Goal: Task Accomplishment & Management: Manage account settings

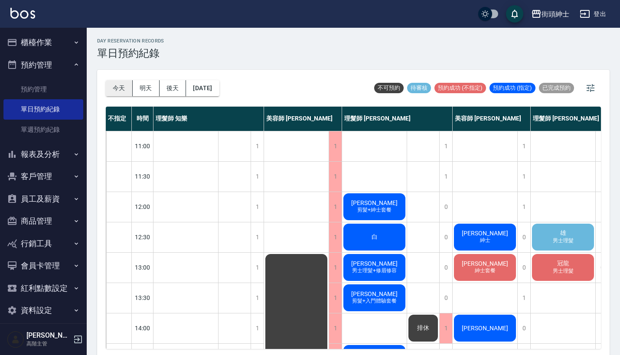
click at [118, 89] on button "今天" at bounding box center [119, 88] width 27 height 16
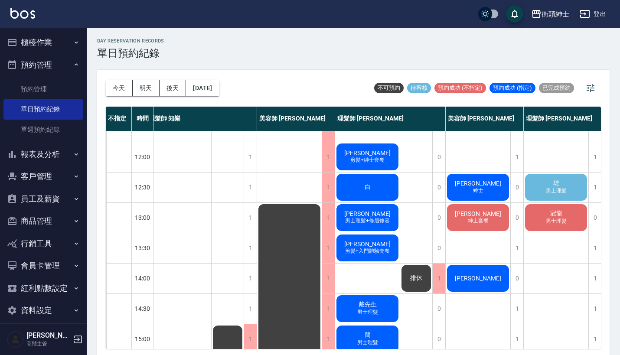
scroll to position [52, 7]
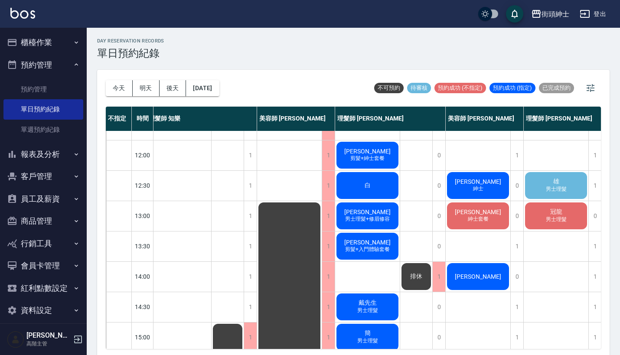
click at [560, 186] on span "男士理髮" at bounding box center [556, 189] width 24 height 7
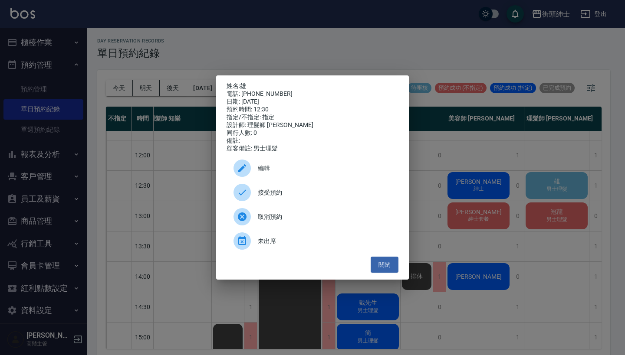
click at [311, 197] on span "接受預約" at bounding box center [325, 192] width 134 height 9
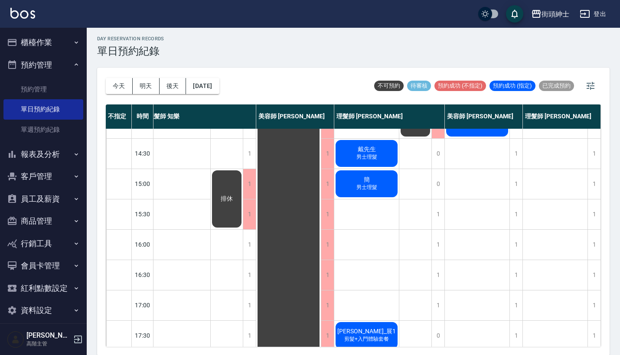
scroll to position [205, 12]
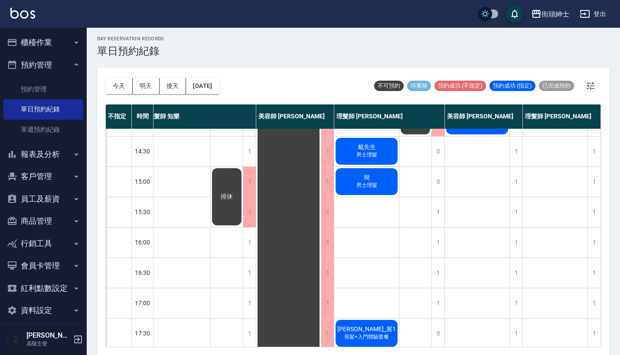
click at [56, 69] on button "預約管理" at bounding box center [43, 65] width 80 height 23
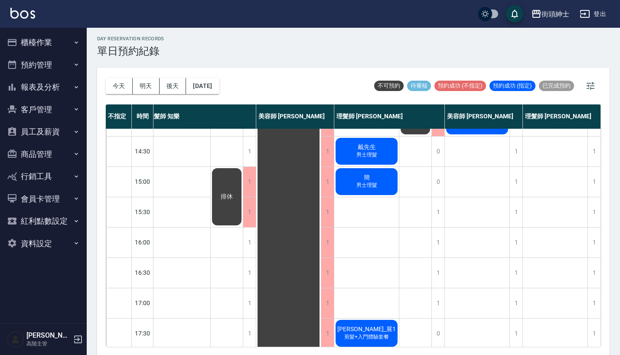
click at [62, 44] on button "櫃檯作業" at bounding box center [43, 42] width 80 height 23
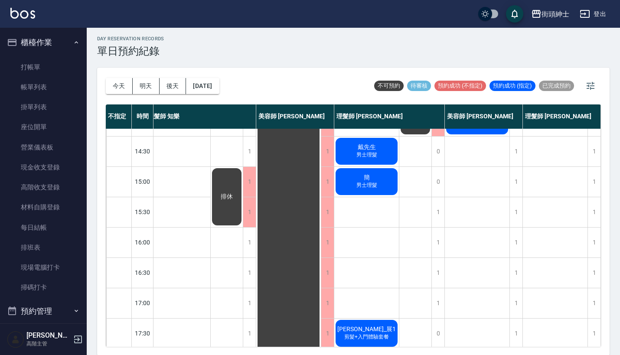
click at [62, 44] on button "櫃檯作業" at bounding box center [43, 42] width 80 height 23
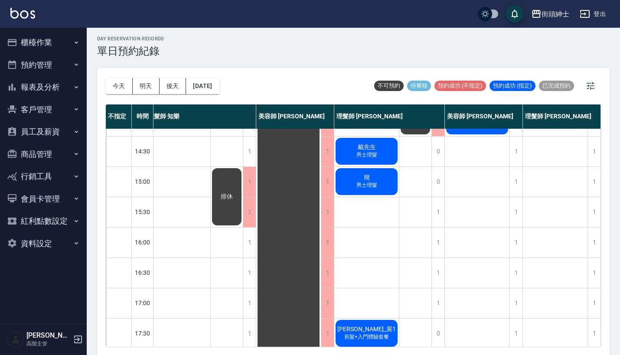
click at [65, 94] on button "報表及分析" at bounding box center [43, 87] width 80 height 23
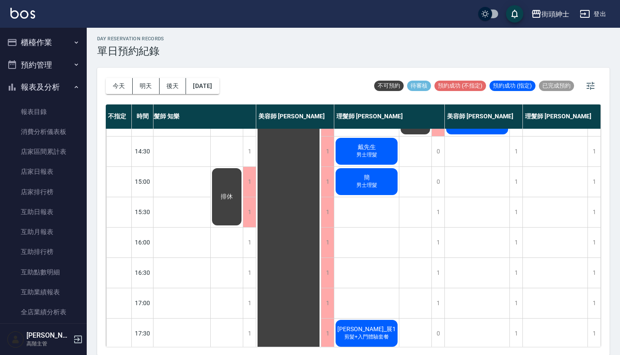
click at [65, 94] on button "報表及分析" at bounding box center [43, 87] width 80 height 23
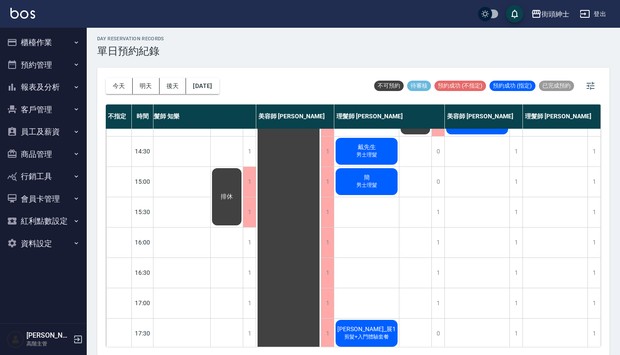
click at [65, 94] on button "報表及分析" at bounding box center [43, 87] width 80 height 23
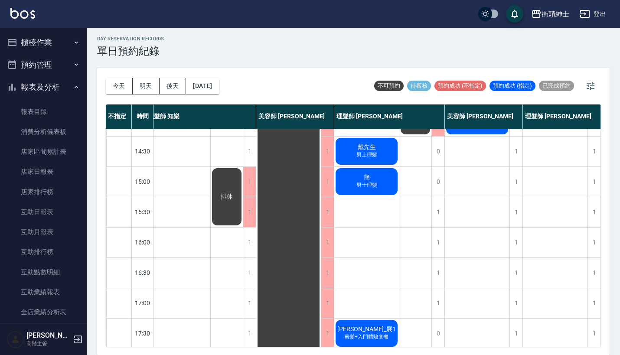
click at [61, 66] on button "預約管理" at bounding box center [43, 65] width 80 height 23
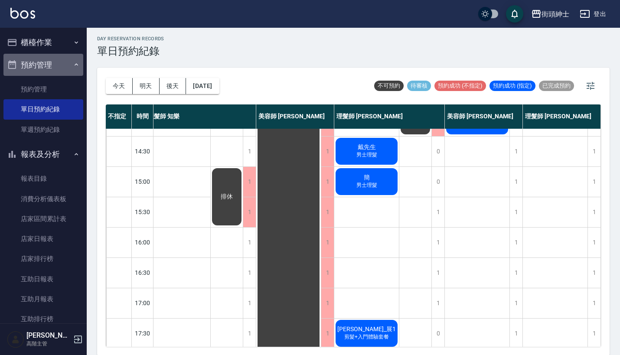
click at [61, 66] on button "預約管理" at bounding box center [43, 65] width 80 height 23
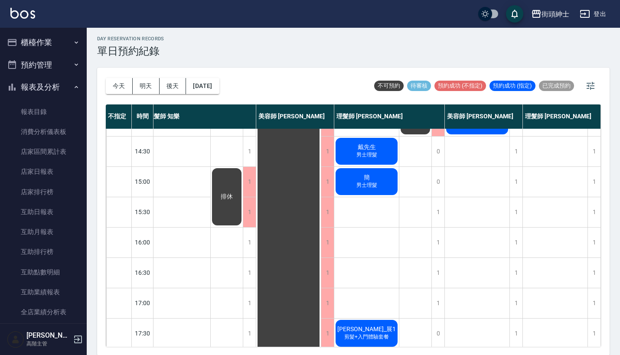
click at [63, 92] on button "報表及分析" at bounding box center [43, 87] width 80 height 23
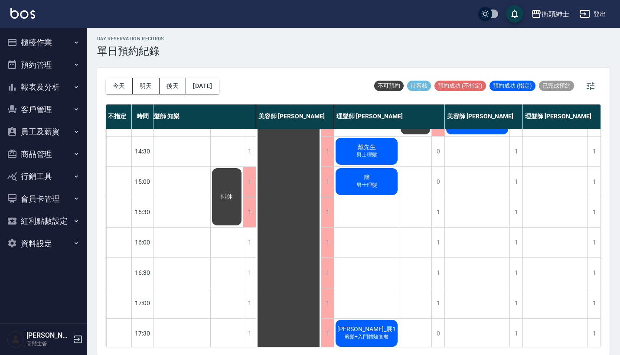
click at [63, 92] on button "報表及分析" at bounding box center [43, 87] width 80 height 23
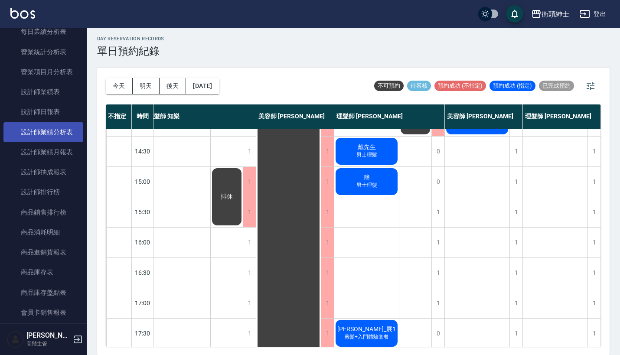
scroll to position [315, 0]
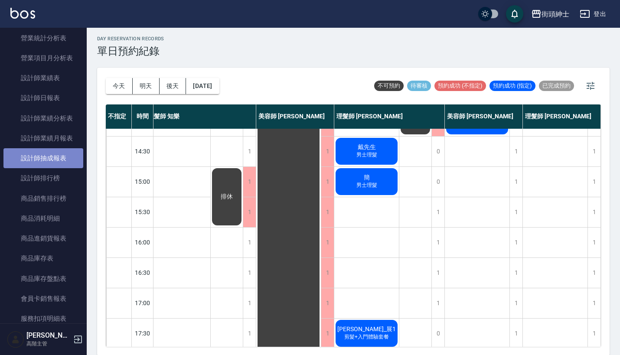
click at [56, 155] on link "設計師抽成報表" at bounding box center [43, 158] width 80 height 20
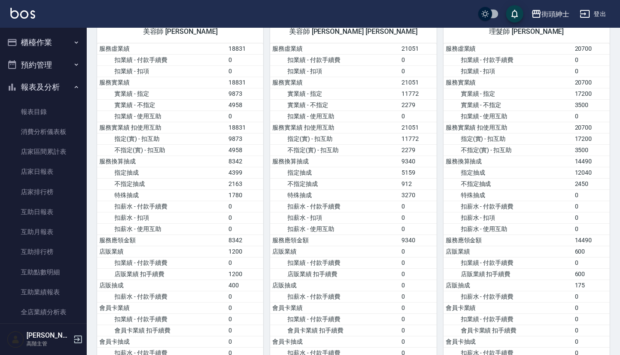
click at [60, 54] on button "預約管理" at bounding box center [43, 65] width 80 height 23
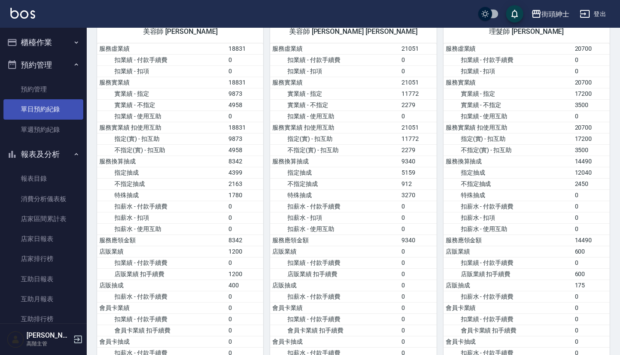
click at [61, 113] on link "單日預約紀錄" at bounding box center [43, 109] width 80 height 20
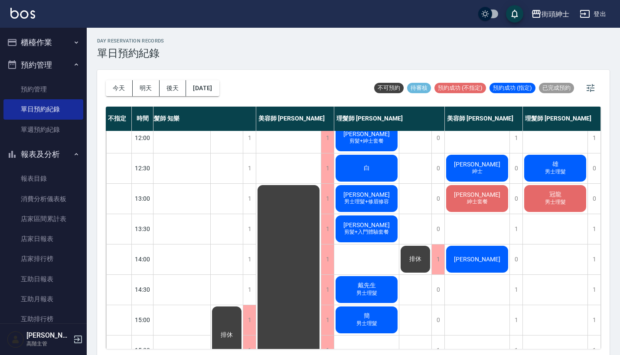
click at [545, 161] on div "雄 男士理髮" at bounding box center [555, 169] width 65 height 30
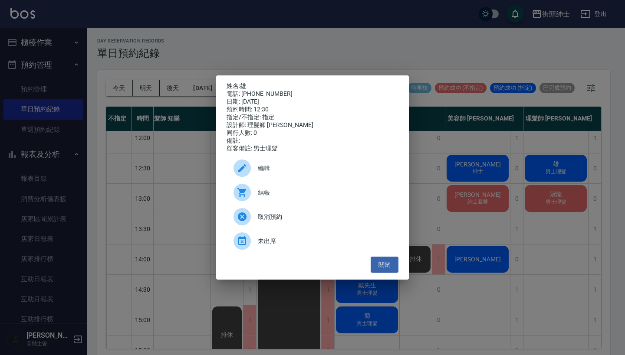
click at [301, 167] on div "編輯" at bounding box center [312, 168] width 172 height 24
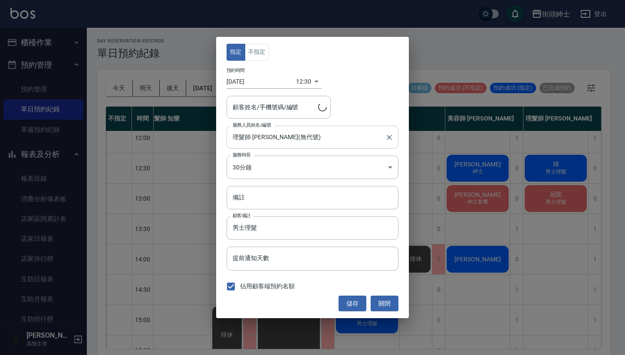
type input "雄/0935999430"
click at [299, 79] on body "街頭紳士 登出 櫃檯作業 打帳單 帳單列表 掛單列表 座位開單 營業儀表板 現金收支登錄 高階收支登錄 材料自購登錄 每日結帳 排班表 現場電腦打卡 掃碼打卡…" at bounding box center [312, 179] width 625 height 358
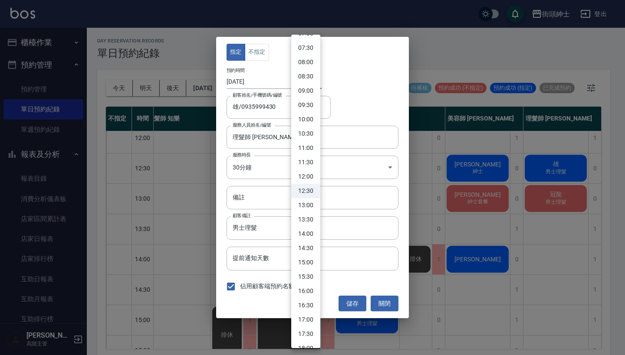
click at [306, 216] on li "13:30" at bounding box center [305, 220] width 29 height 14
type input "1756963800000"
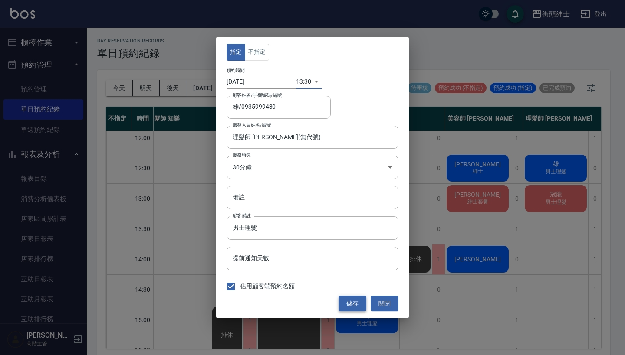
click at [350, 306] on button "儲存" at bounding box center [352, 304] width 28 height 16
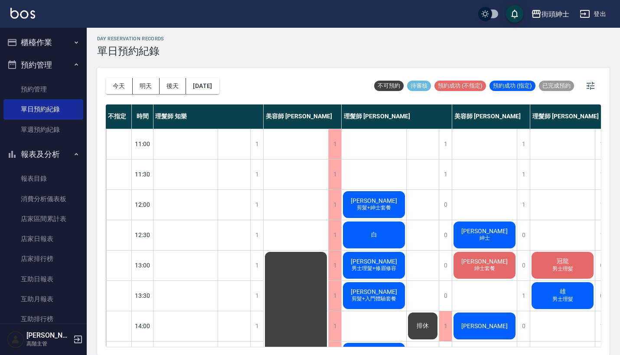
scroll to position [0, 0]
click at [48, 43] on button "櫃檯作業" at bounding box center [43, 42] width 80 height 23
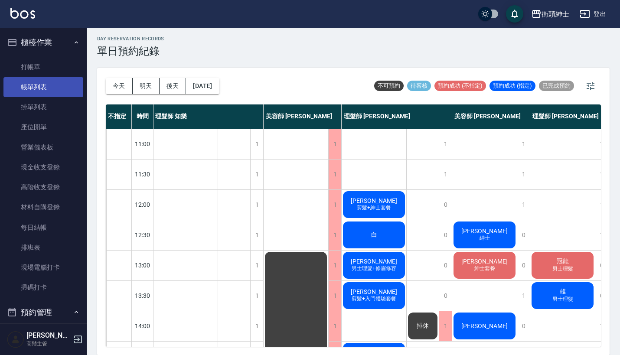
click at [60, 87] on link "帳單列表" at bounding box center [43, 87] width 80 height 20
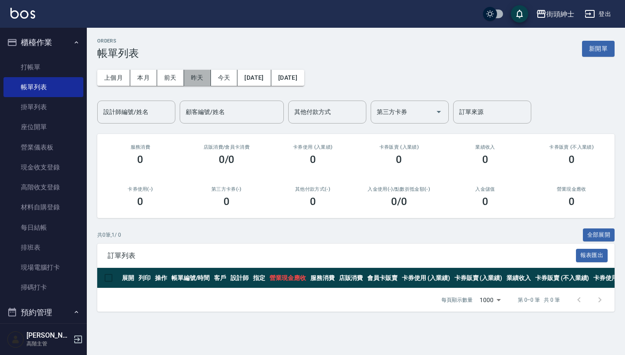
click at [197, 78] on button "昨天" at bounding box center [197, 78] width 27 height 16
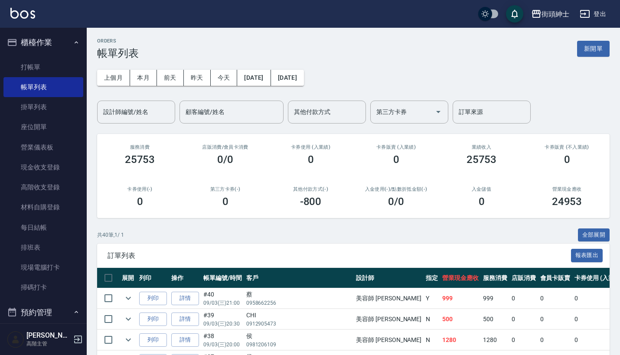
click at [63, 39] on button "櫃檯作業" at bounding box center [43, 42] width 80 height 23
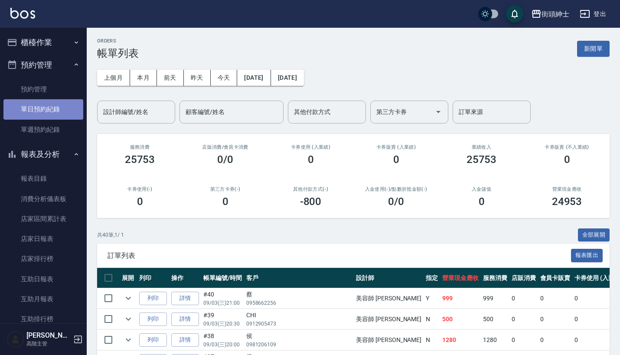
click at [59, 108] on link "單日預約紀錄" at bounding box center [43, 109] width 80 height 20
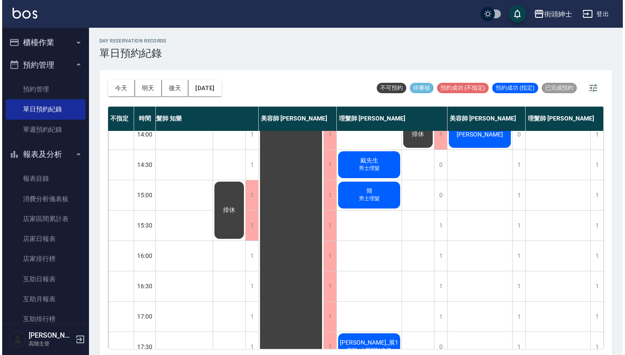
scroll to position [198, 12]
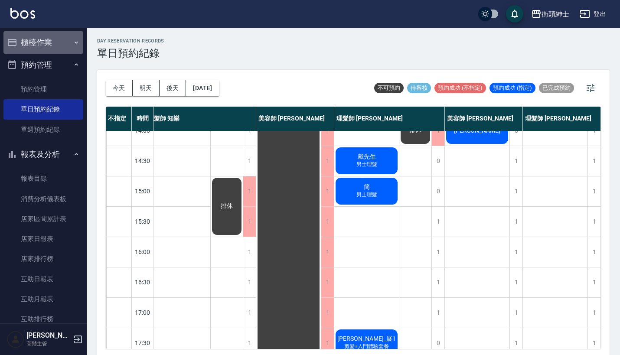
click at [53, 34] on button "櫃檯作業" at bounding box center [43, 42] width 80 height 23
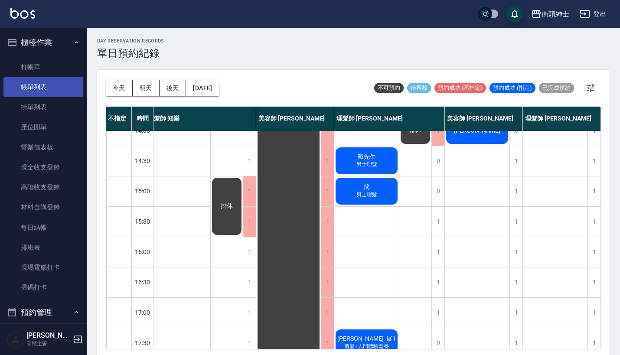
click at [57, 89] on link "帳單列表" at bounding box center [43, 87] width 80 height 20
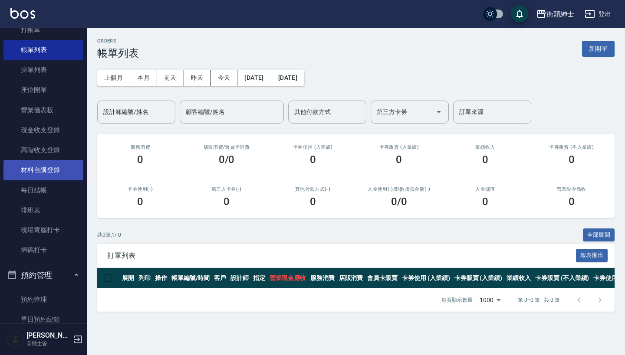
scroll to position [32, 0]
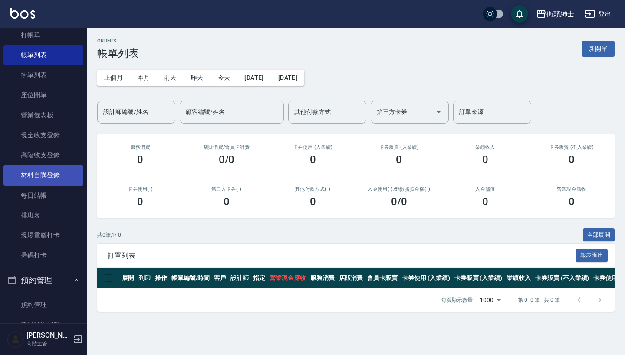
click at [55, 174] on link "材料自購登錄" at bounding box center [43, 175] width 80 height 20
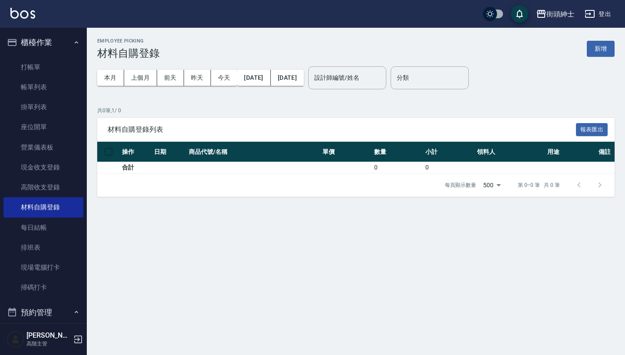
click at [59, 41] on button "櫃檯作業" at bounding box center [43, 42] width 80 height 23
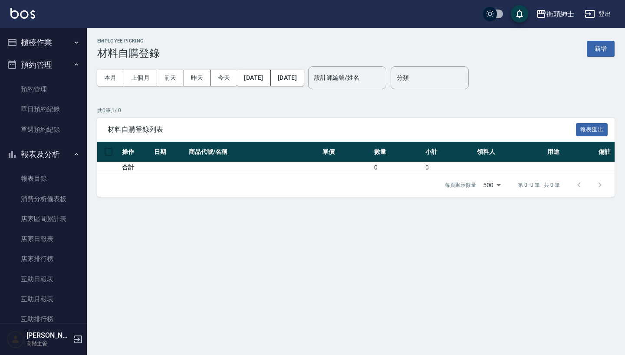
click at [62, 49] on button "櫃檯作業" at bounding box center [43, 42] width 80 height 23
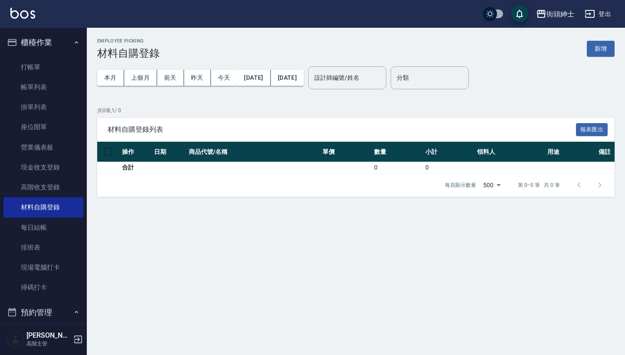
click at [63, 44] on button "櫃檯作業" at bounding box center [43, 42] width 80 height 23
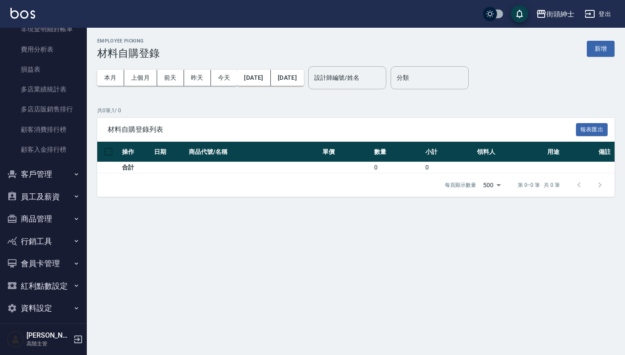
scroll to position [871, 0]
click at [49, 304] on button "資料設定" at bounding box center [43, 309] width 80 height 23
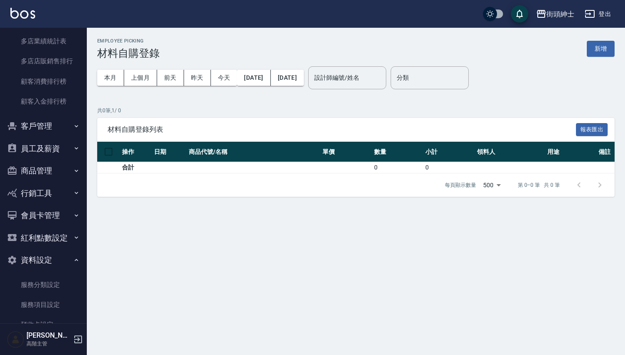
click at [60, 125] on button "客戶管理" at bounding box center [43, 126] width 80 height 23
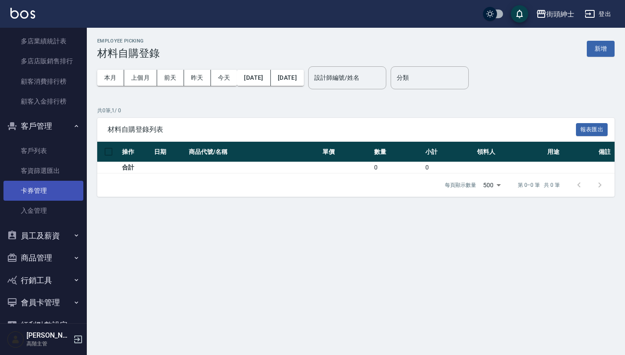
scroll to position [921, 0]
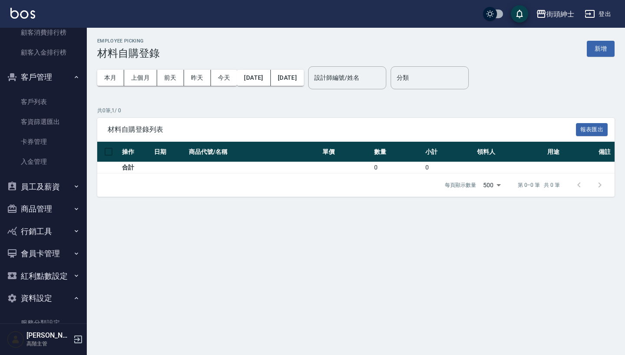
click at [57, 207] on button "商品管理" at bounding box center [43, 209] width 80 height 23
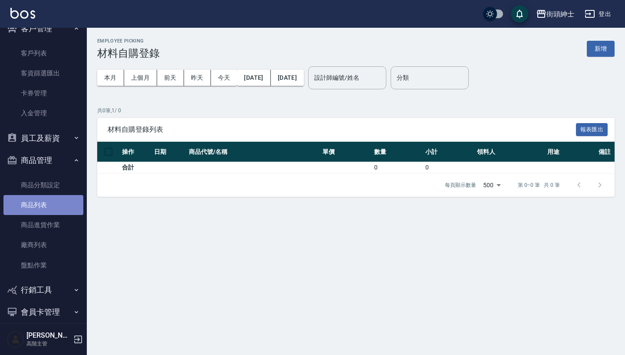
click at [54, 198] on link "商品列表" at bounding box center [43, 205] width 80 height 20
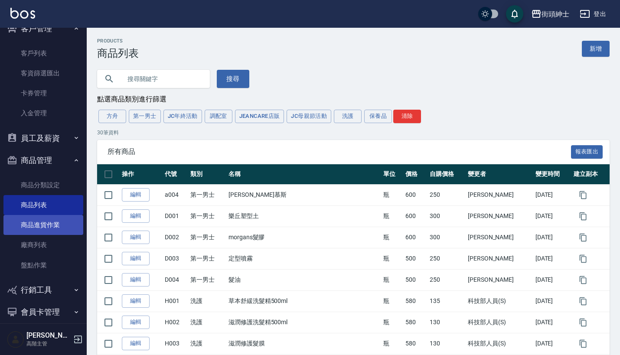
click at [55, 216] on link "商品進貨作業" at bounding box center [43, 225] width 80 height 20
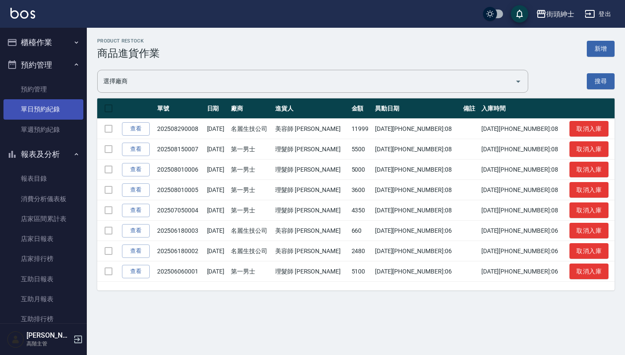
click at [34, 118] on link "單日預約紀錄" at bounding box center [43, 109] width 80 height 20
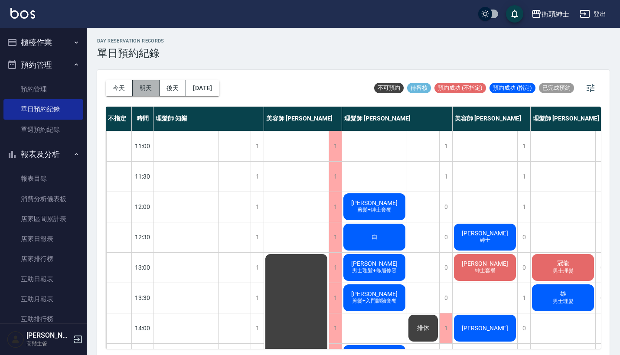
click at [144, 88] on button "明天" at bounding box center [146, 88] width 27 height 16
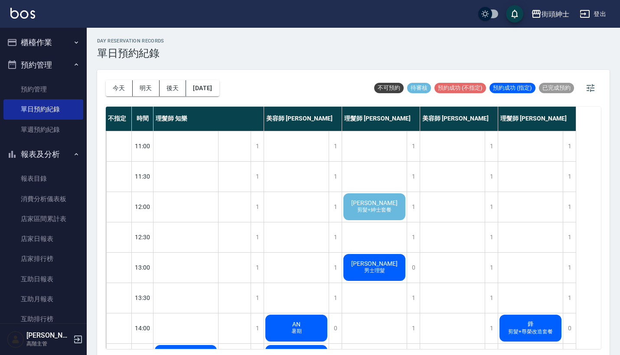
scroll to position [54, 0]
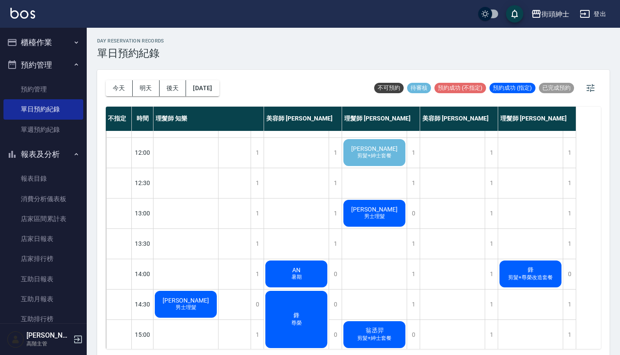
click at [380, 156] on span "剪髮+紳士套餐" at bounding box center [375, 155] width 38 height 7
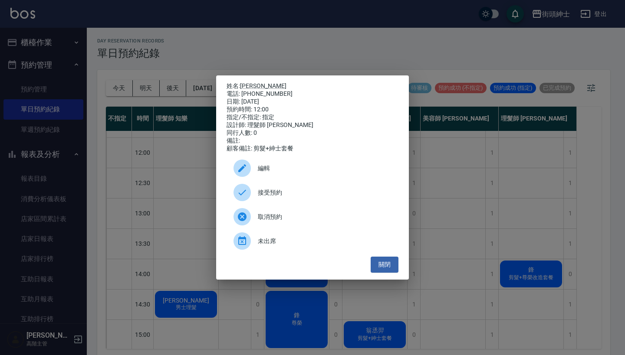
click at [274, 194] on span "接受預約" at bounding box center [325, 192] width 134 height 9
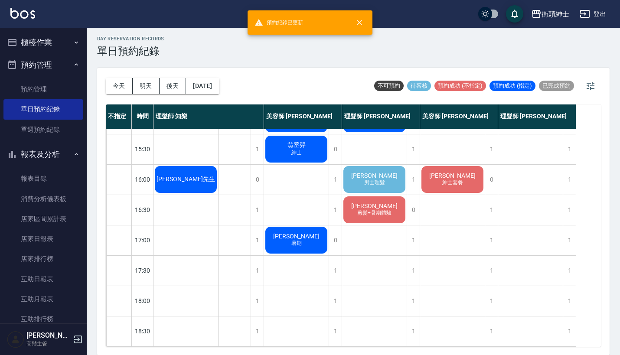
scroll to position [285, 0]
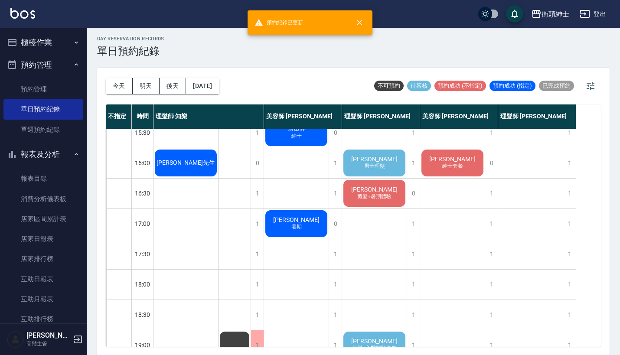
click at [370, 167] on span "男士理髮" at bounding box center [375, 166] width 24 height 7
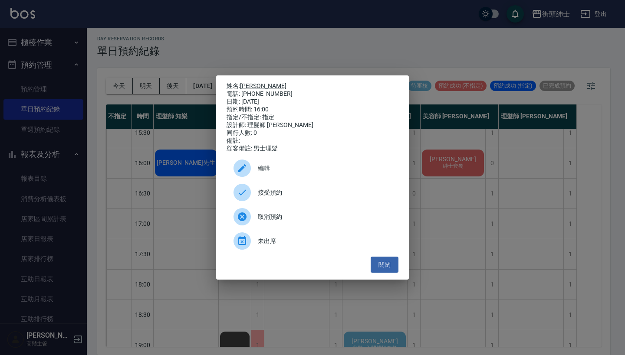
click at [285, 197] on span "接受預約" at bounding box center [325, 192] width 134 height 9
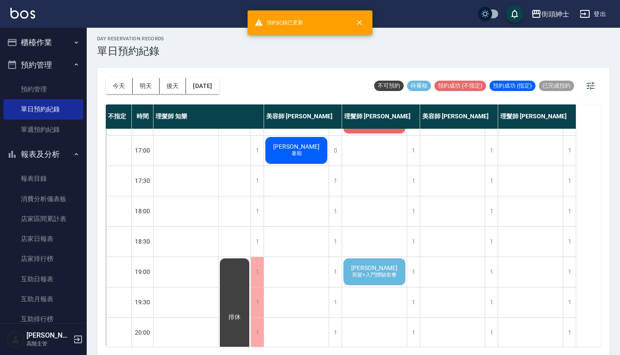
scroll to position [358, 0]
click at [386, 274] on span "剪髮+入門體驗套餐" at bounding box center [375, 274] width 48 height 7
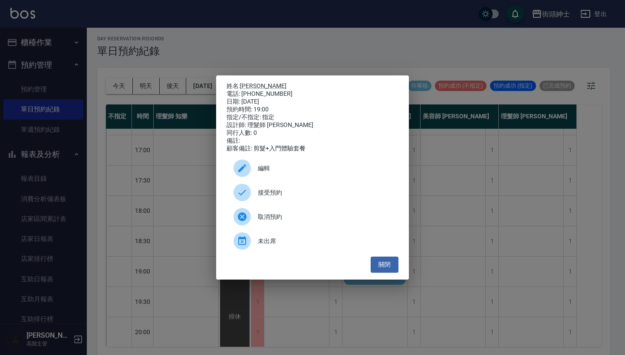
click at [316, 197] on span "接受預約" at bounding box center [325, 192] width 134 height 9
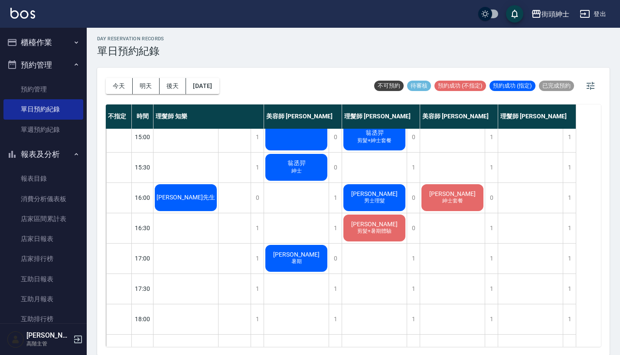
scroll to position [256, 0]
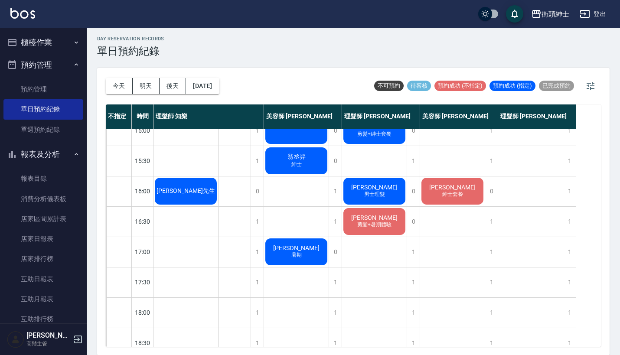
click at [194, 191] on span "[PERSON_NAME]先生" at bounding box center [186, 191] width 62 height 8
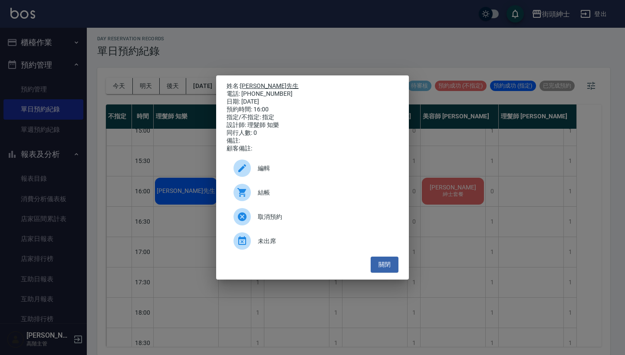
drag, startPoint x: 276, startPoint y: 91, endPoint x: 242, endPoint y: 82, distance: 35.6
click at [242, 82] on div "姓名: [PERSON_NAME]先生 電話: [PHONE_NUMBER] 日期: [DATE] 預約時間: 16:00 指定/不指定: 指定 設計師: 理…" at bounding box center [312, 117] width 172 height 70
copy div "姓名: [PERSON_NAME]先生 電話: [PHONE_NUMBER]"
click at [296, 47] on div "姓名: [PERSON_NAME]先生 電話: [PHONE_NUMBER] 日期: [DATE] 預約時間: 16:00 指定/不指定: 指定 設計師: 理…" at bounding box center [312, 177] width 625 height 355
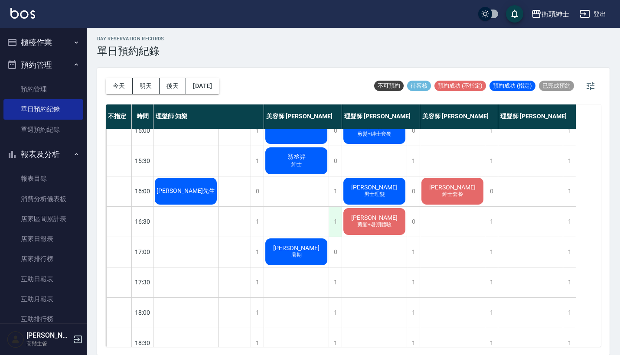
click at [334, 217] on div "1" at bounding box center [335, 222] width 13 height 30
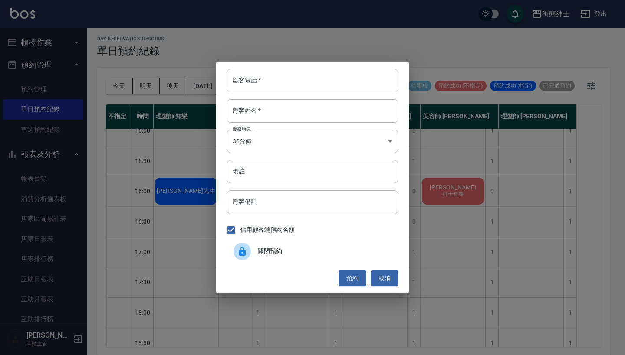
paste input "[PERSON_NAME]先生 電話: [PHONE_NUMBER]"
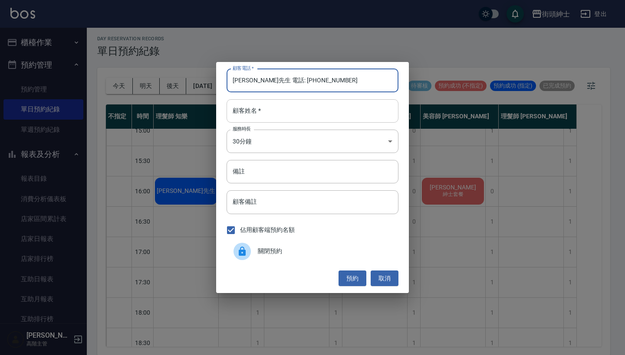
type input "[PERSON_NAME]先生 電話: [PHONE_NUMBER]"
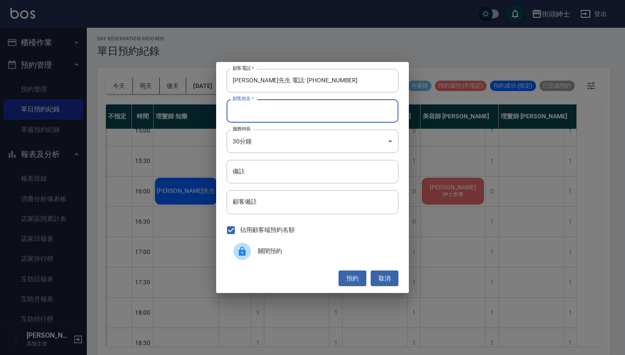
paste input "[PERSON_NAME]先生 電話: [PHONE_NUMBER]"
type input "[PERSON_NAME]先生 電話: [PHONE_NUMBER]"
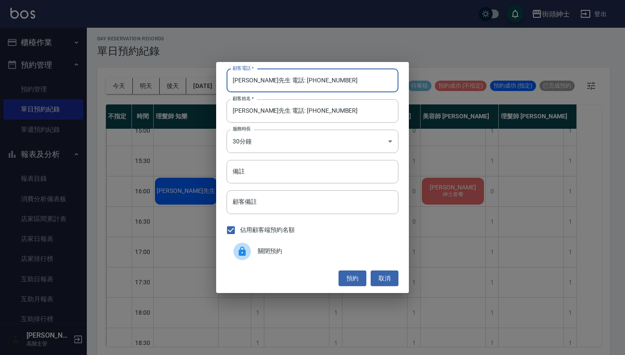
drag, startPoint x: 267, startPoint y: 82, endPoint x: 201, endPoint y: 86, distance: 66.1
click at [204, 85] on div "顧客電話   * [PERSON_NAME]先生 電話: [PHONE_NUMBER] 顧客電話   * 顧客姓名   * [PERSON_NAME]先生 電…" at bounding box center [312, 177] width 625 height 355
type input "0983811720"
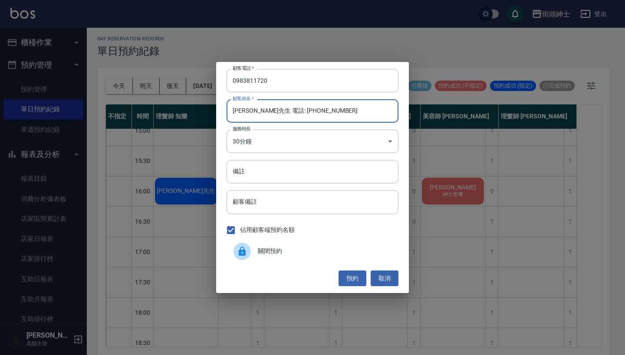
drag, startPoint x: 325, startPoint y: 109, endPoint x: 250, endPoint y: 112, distance: 74.7
click at [250, 112] on input "[PERSON_NAME]先生 電話: [PHONE_NUMBER]" at bounding box center [312, 110] width 172 height 23
type input "[PERSON_NAME]先生"
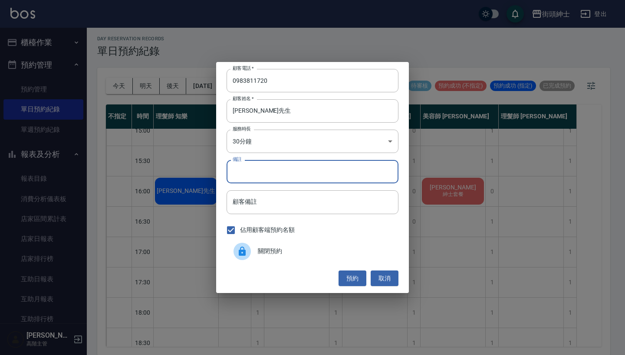
click at [247, 161] on input "備註" at bounding box center [312, 171] width 172 height 23
type input "紳士"
click at [359, 276] on button "預約" at bounding box center [352, 279] width 28 height 16
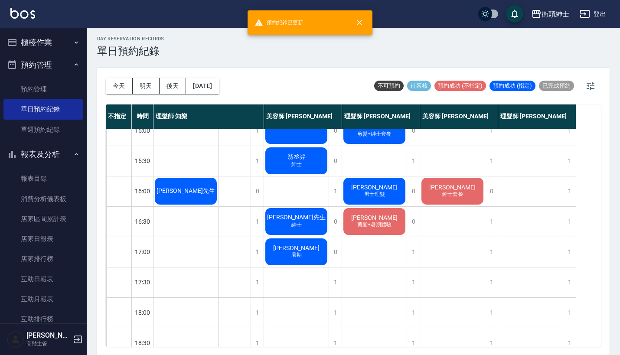
click at [176, 187] on span "[PERSON_NAME]先生" at bounding box center [186, 191] width 62 height 8
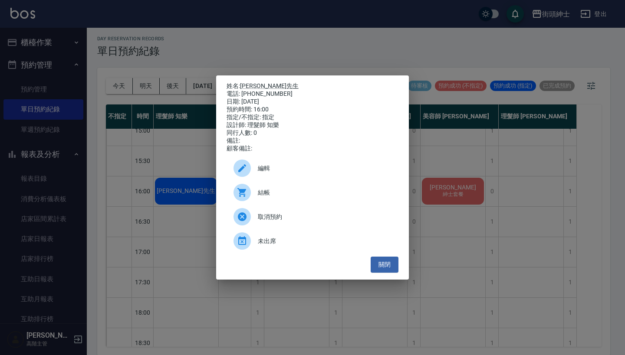
click at [246, 165] on div at bounding box center [241, 168] width 17 height 17
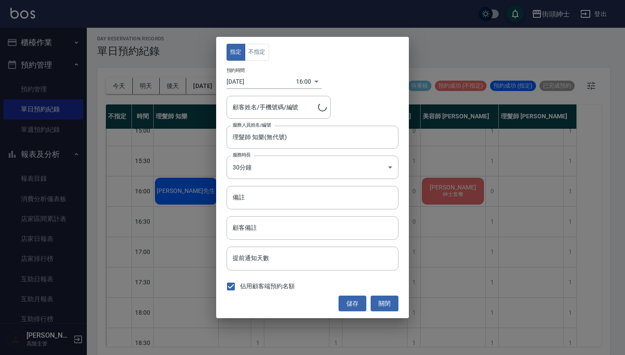
type input "[PERSON_NAME]先生/0983811720"
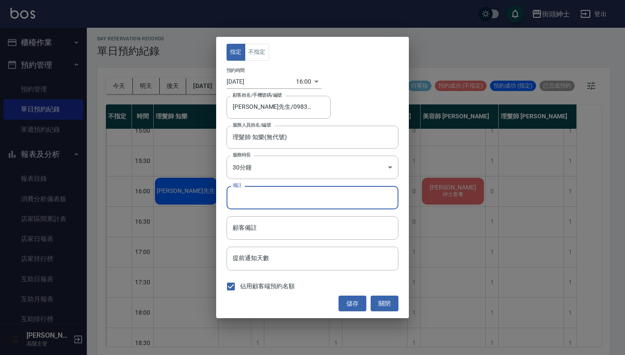
click at [252, 199] on input "備註" at bounding box center [312, 197] width 172 height 23
type input "紳士"
click at [347, 303] on button "儲存" at bounding box center [352, 304] width 28 height 16
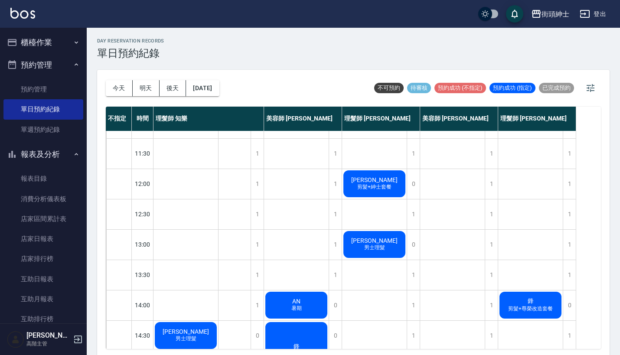
scroll to position [17, 0]
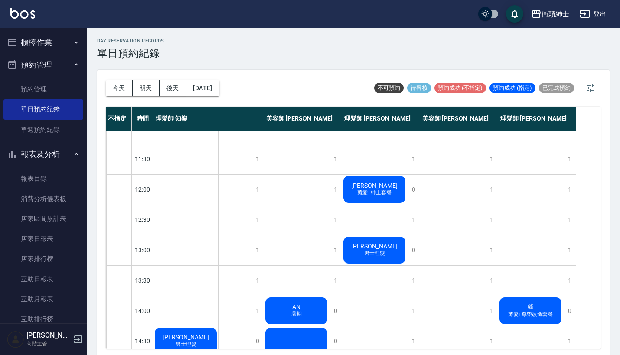
click at [385, 188] on div "敬澄 剪髮+紳士套餐" at bounding box center [374, 190] width 65 height 30
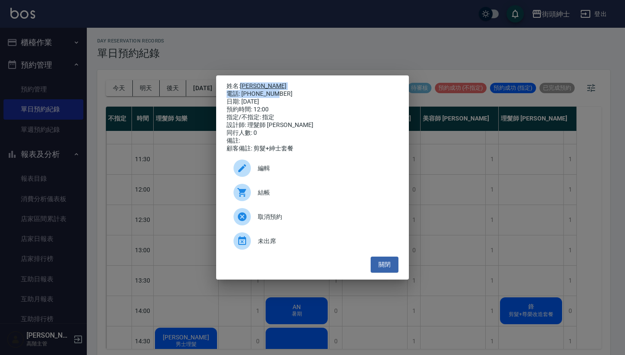
drag, startPoint x: 277, startPoint y: 90, endPoint x: 241, endPoint y: 84, distance: 36.4
click at [241, 84] on div "姓名: [PERSON_NAME] 電話: [PHONE_NUMBER] 日期: [DATE] 預約時間: 12:00 指定/不指定: 指定 設計師: 理髮師…" at bounding box center [312, 117] width 172 height 70
copy div "姓名: [PERSON_NAME] 電話: [PHONE_NUMBER]"
click at [348, 58] on div "姓名: [PERSON_NAME] 電話: [PHONE_NUMBER] 日期: [DATE] 預約時間: 12:00 指定/不指定: 指定 設計師: 理髮師…" at bounding box center [312, 177] width 625 height 355
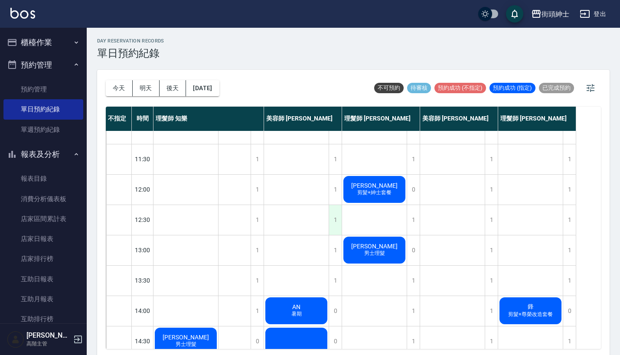
click at [341, 222] on div "1" at bounding box center [335, 220] width 13 height 30
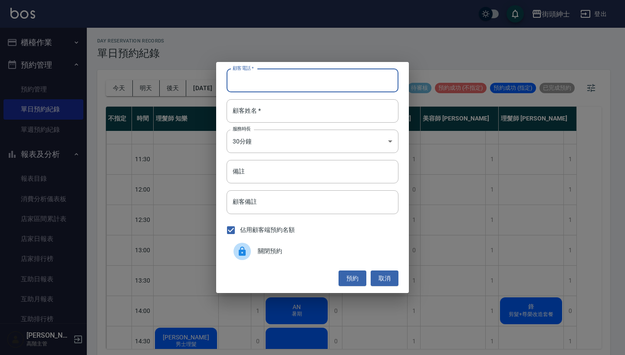
paste input "[PERSON_NAME] 電話: [PHONE_NUMBER]"
type input "[PERSON_NAME] 電話: [PHONE_NUMBER]"
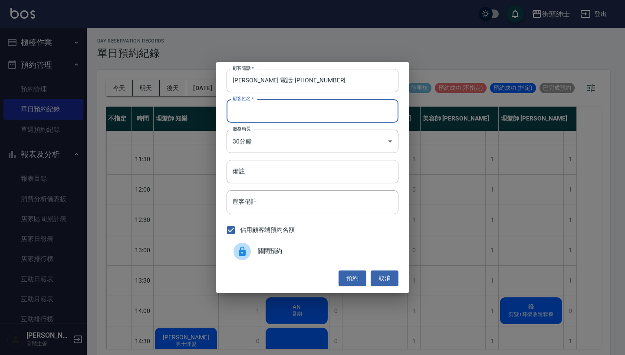
paste input "[PERSON_NAME] 電話: [PHONE_NUMBER]"
type input "[PERSON_NAME] 電話: [PHONE_NUMBER]"
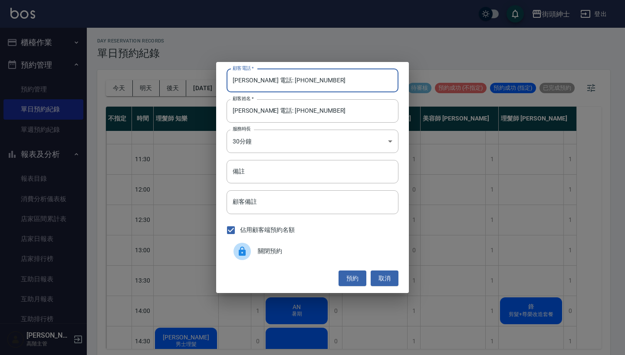
drag, startPoint x: 261, startPoint y: 80, endPoint x: 214, endPoint y: 80, distance: 47.3
click at [216, 80] on div "顧客電話   * [PERSON_NAME] 電話: [PHONE_NUMBER] 顧客電話   * 顧客姓名   * [PERSON_NAME] 電話: […" at bounding box center [312, 177] width 193 height 231
type input "0958009557"
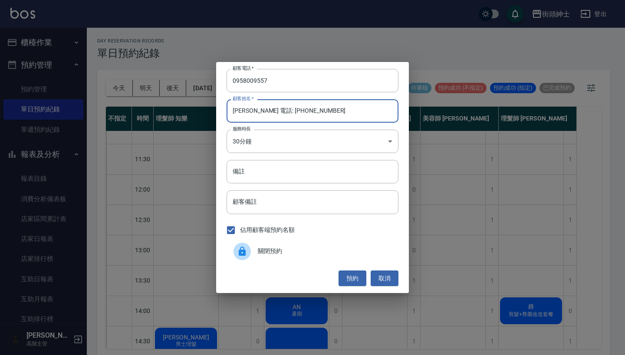
drag, startPoint x: 296, startPoint y: 114, endPoint x: 247, endPoint y: 112, distance: 49.0
click at [247, 112] on input "[PERSON_NAME] 電話: [PHONE_NUMBER]" at bounding box center [312, 110] width 172 height 23
type input "[PERSON_NAME]"
click at [256, 170] on input "備註" at bounding box center [312, 171] width 172 height 23
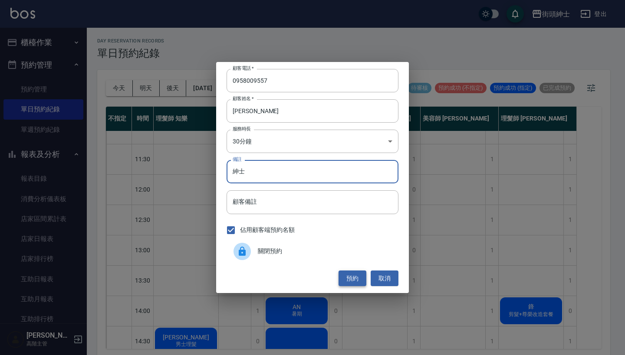
type input "紳士"
click at [348, 274] on button "預約" at bounding box center [352, 279] width 28 height 16
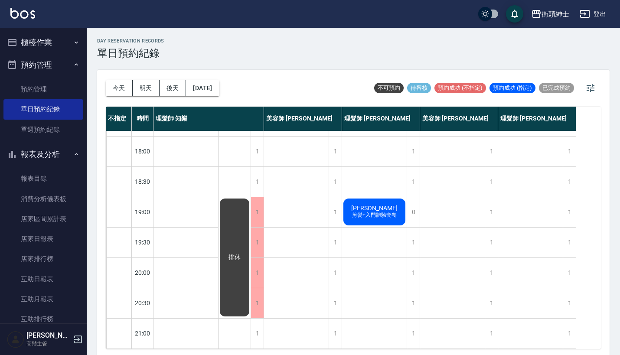
scroll to position [427, 0]
click at [373, 205] on span "[PERSON_NAME]" at bounding box center [375, 208] width 50 height 7
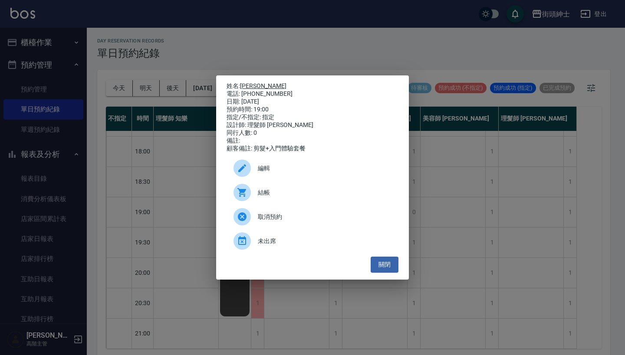
drag, startPoint x: 278, startPoint y: 92, endPoint x: 244, endPoint y: 84, distance: 34.8
click at [244, 84] on div "姓名: [PERSON_NAME]: [PHONE_NUMBER] 日期: [DATE] 預約時間: 19:00 指定/不指定: 指定 設計師: 理髮師 [P…" at bounding box center [312, 117] width 172 height 70
copy div "姓名: [PERSON_NAME]: [PHONE_NUMBER]"
click at [278, 57] on div "姓名: [PERSON_NAME]: [PHONE_NUMBER] 日期: [DATE] 預約時間: 19:00 指定/不指定: 指定 設計師: 理髮師 [P…" at bounding box center [312, 177] width 625 height 355
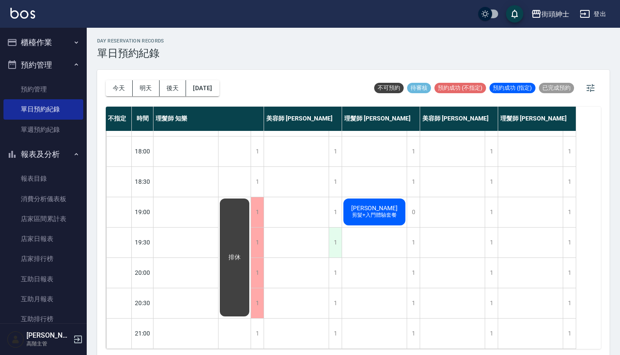
click at [336, 236] on div "1" at bounding box center [335, 243] width 13 height 30
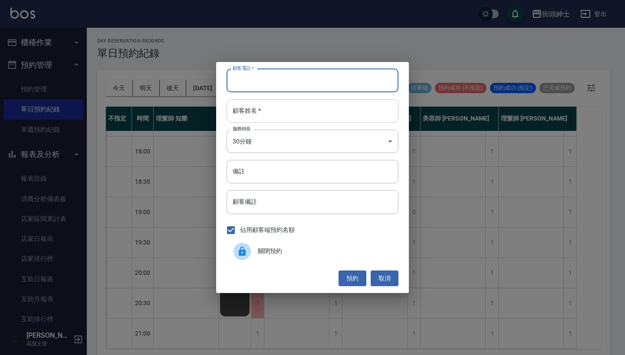
drag, startPoint x: 269, startPoint y: 89, endPoint x: 271, endPoint y: 104, distance: 14.8
paste input "[PERSON_NAME]: [PHONE_NUMBER]"
type input "[PERSON_NAME]: [PHONE_NUMBER]"
paste input "[PERSON_NAME]: [PHONE_NUMBER]"
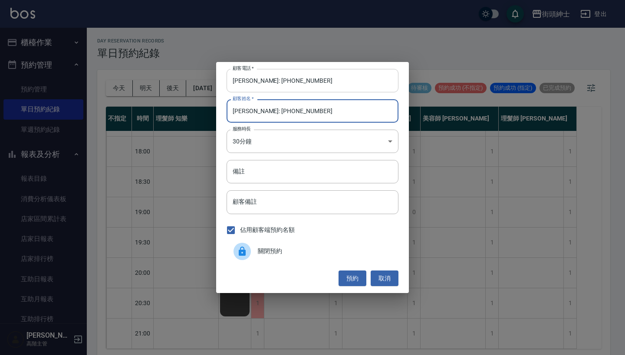
type input "[PERSON_NAME]: [PHONE_NUMBER]"
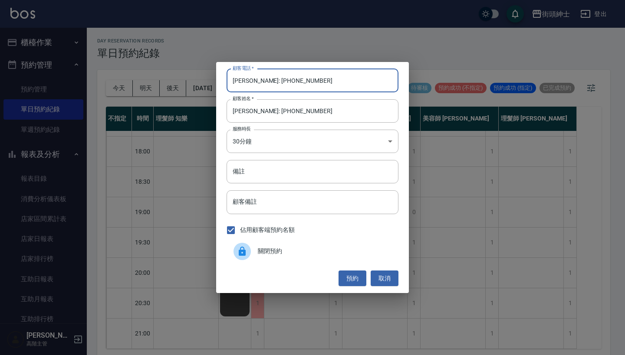
drag, startPoint x: 268, startPoint y: 82, endPoint x: 203, endPoint y: 66, distance: 66.5
click at [206, 71] on div "顧客電話   * [PERSON_NAME]: [PHONE_NUMBER] 顧客電話   * 顧客姓名   * [PERSON_NAME]: [PHONE_…" at bounding box center [312, 177] width 625 height 355
type input "0905517366"
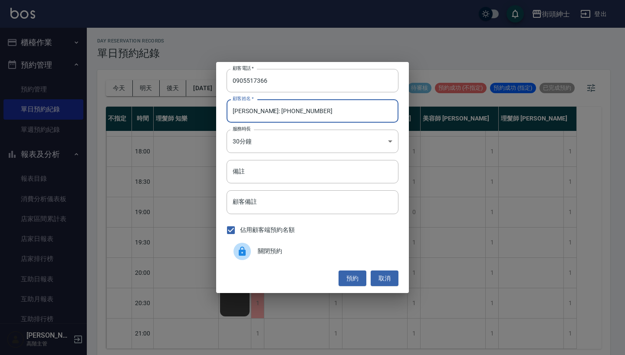
drag, startPoint x: 327, startPoint y: 115, endPoint x: 249, endPoint y: 111, distance: 77.8
click at [249, 111] on input "[PERSON_NAME]: [PHONE_NUMBER]" at bounding box center [312, 110] width 172 height 23
type input "[PERSON_NAME]"
click at [259, 181] on input "備註" at bounding box center [312, 171] width 172 height 23
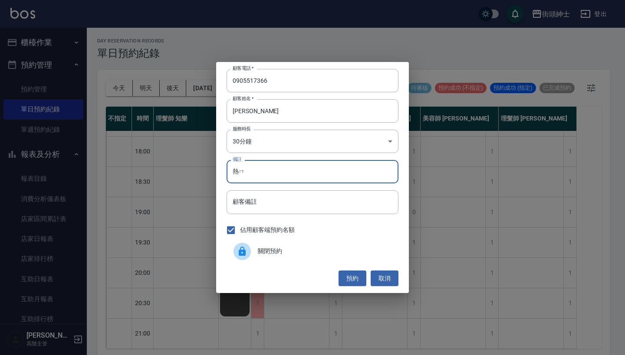
type input "熱"
type input "入門"
click at [343, 273] on button "預約" at bounding box center [352, 279] width 28 height 16
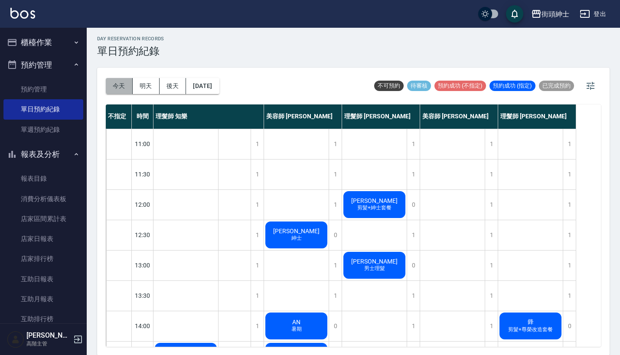
scroll to position [0, 0]
click at [125, 86] on button "今天" at bounding box center [119, 86] width 27 height 16
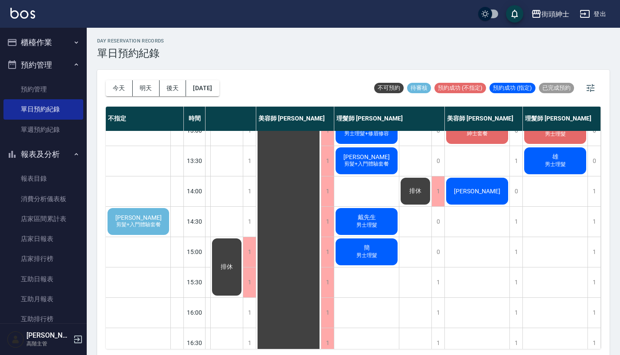
click at [142, 216] on span "[PERSON_NAME]" at bounding box center [139, 217] width 50 height 7
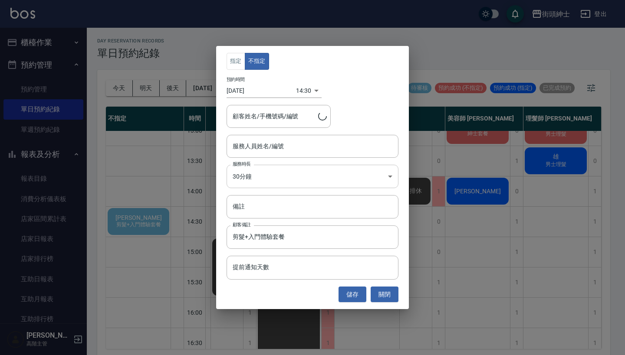
type input "[PERSON_NAME]/0911755616"
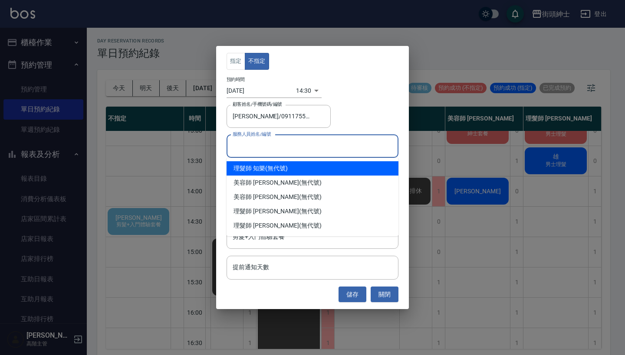
click at [309, 143] on input "服務人員姓名/編號" at bounding box center [312, 146] width 164 height 15
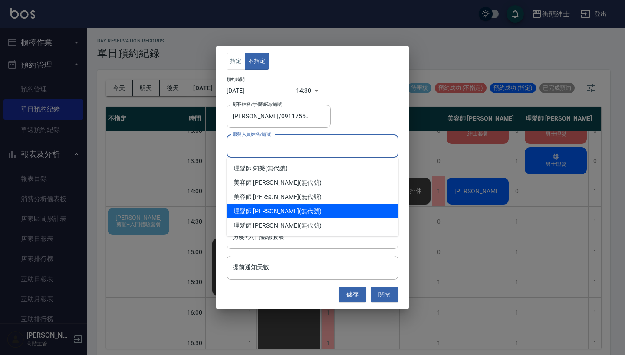
click at [268, 213] on div "理髮師 [PERSON_NAME] (無代號)" at bounding box center [312, 211] width 172 height 14
type input "理髮師 [PERSON_NAME](無代號)"
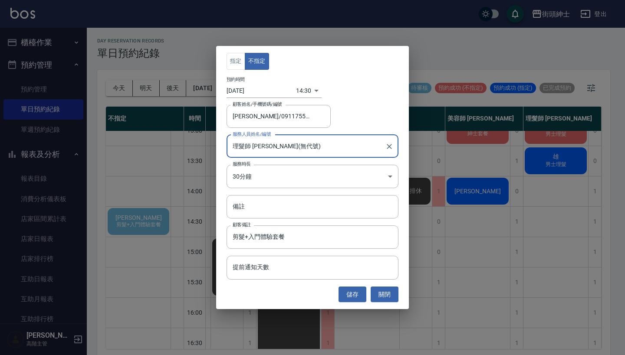
click at [485, 259] on div "指定 不指定 預約時間 [DATE] 14:30 1756967400000 顧客姓名/手機號碼/編號 [PERSON_NAME]/0911755616 顧客…" at bounding box center [312, 177] width 625 height 355
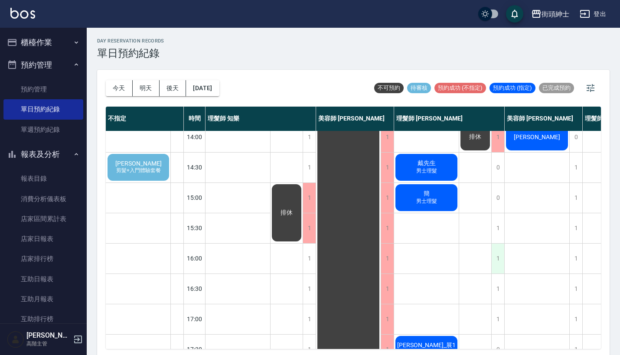
scroll to position [104, 0]
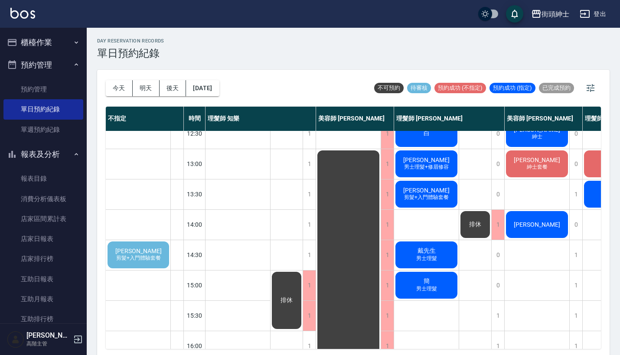
click at [154, 251] on div "阿陳 剪髮+入門體驗套餐" at bounding box center [138, 255] width 64 height 30
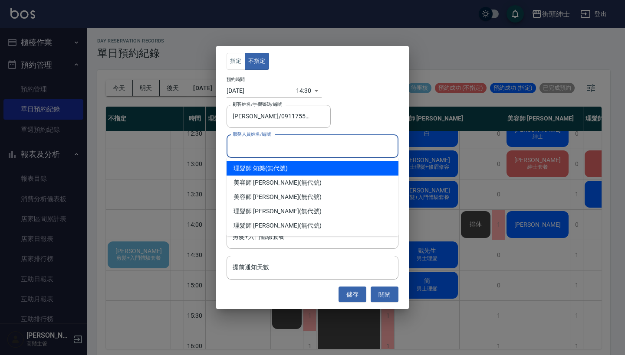
click at [300, 148] on input "服務人員姓名/編號" at bounding box center [312, 146] width 164 height 15
click at [293, 170] on div "理髮師 知樂 (無代號)" at bounding box center [312, 168] width 172 height 14
type input "理髮師 知樂(無代號)"
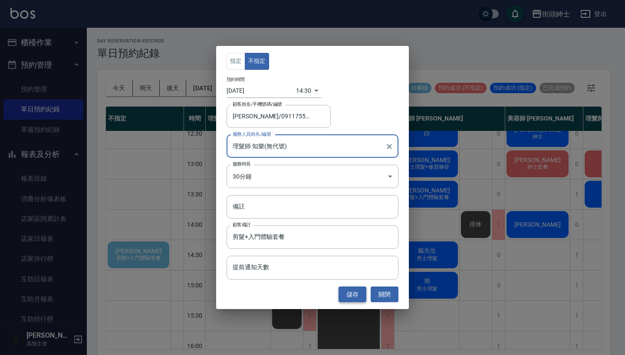
click at [353, 297] on button "儲存" at bounding box center [352, 295] width 28 height 16
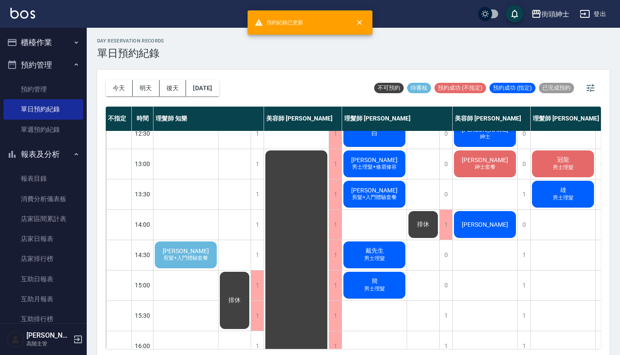
click at [178, 263] on div "阿陳 剪髮+入門體驗套餐" at bounding box center [186, 255] width 65 height 30
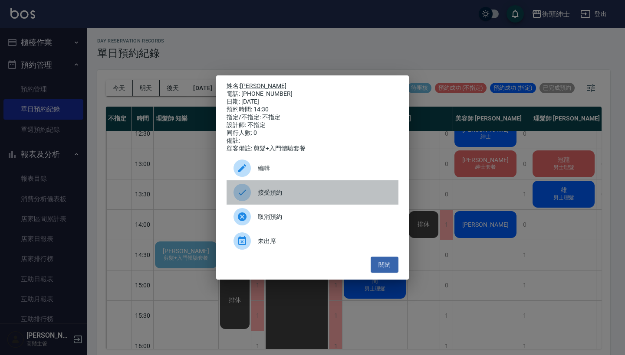
click at [278, 194] on span "接受預約" at bounding box center [325, 192] width 134 height 9
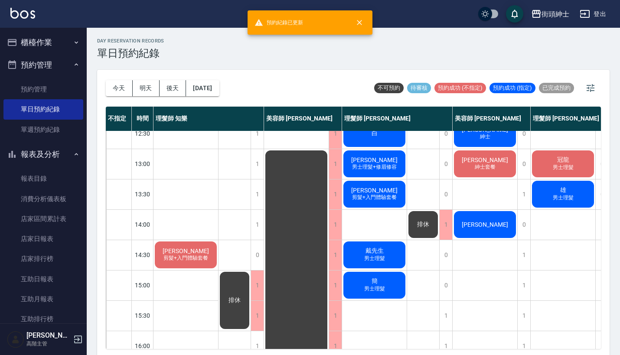
click at [194, 254] on div "阿陳 剪髮+入門體驗套餐" at bounding box center [186, 255] width 65 height 30
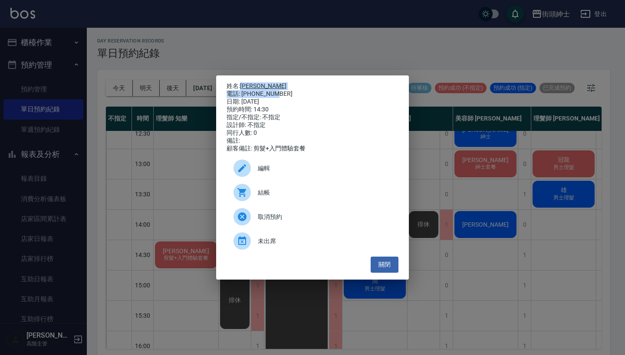
drag, startPoint x: 271, startPoint y: 91, endPoint x: 241, endPoint y: 83, distance: 30.9
click at [241, 83] on div "姓名: 阿陳 電話: [PHONE_NUMBER] 日期: [DATE] 預約時間: 14:30 指定/不指定: 不指定 設計師: 不指定 同行人數: 0 備…" at bounding box center [312, 117] width 172 height 70
copy div "阿陳 電話: [PHONE_NUMBER]"
click at [367, 46] on div "姓名: 阿陳 電話: [PHONE_NUMBER] 日期: [DATE] 預約時間: 14:30 指定/不指定: 不指定 設計師: 不指定 同行人數: 0 備…" at bounding box center [312, 177] width 625 height 355
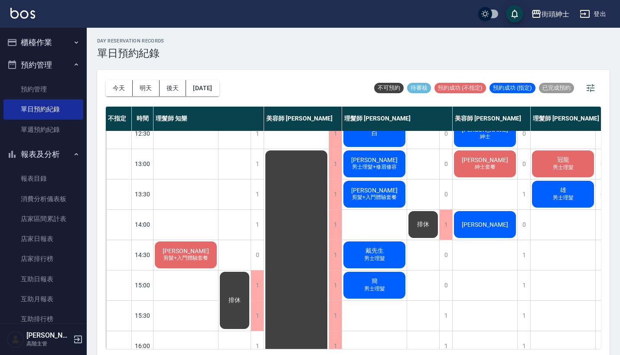
click at [518, 282] on div "[PERSON_NAME]先生 紳士 [PERSON_NAME]套餐 [PERSON_NAME]_展1 入門 [PERSON_NAME] [PERSON_NA…" at bounding box center [485, 346] width 65 height 638
click at [523, 282] on div "1" at bounding box center [524, 286] width 13 height 30
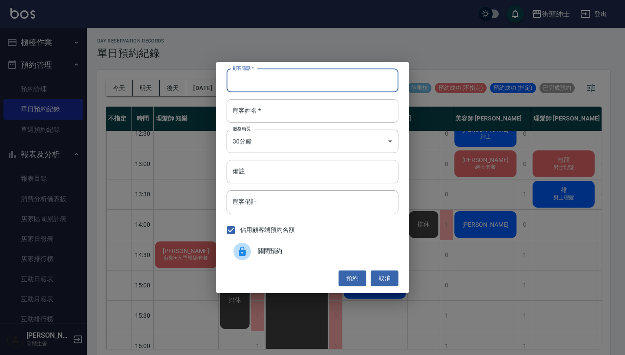
paste input "阿陳 電話: [PHONE_NUMBER]"
type input "阿陳 電話: [PHONE_NUMBER]"
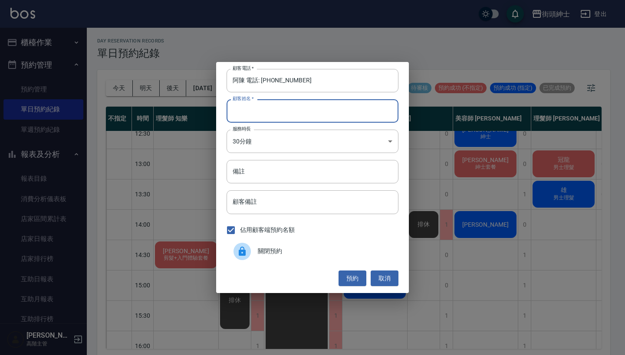
paste input "阿陳 電話: [PHONE_NUMBER]"
type input "阿陳 電話: [PHONE_NUMBER]"
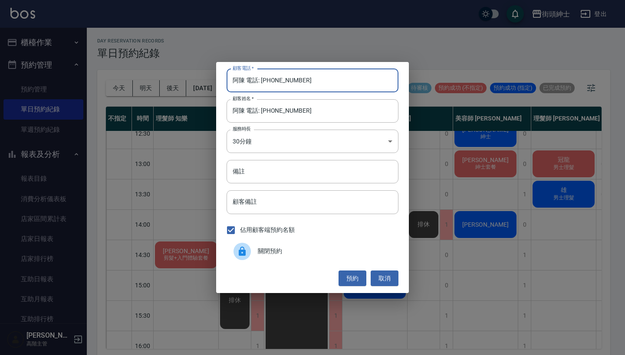
drag, startPoint x: 262, startPoint y: 80, endPoint x: 224, endPoint y: 80, distance: 38.2
click at [224, 80] on div "顧客電話   * 阿陳 電話: [PHONE_NUMBER] 顧客電話   * 顧客姓名   * 阿陳 電話: [PHONE_NUMBER] 顧客姓名   *…" at bounding box center [312, 177] width 193 height 231
type input "0911755616"
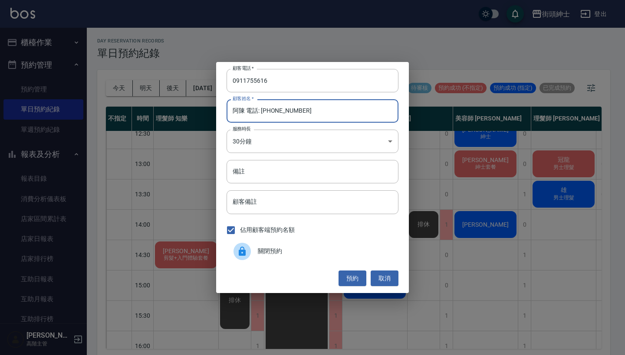
drag, startPoint x: 321, startPoint y: 115, endPoint x: 247, endPoint y: 113, distance: 73.8
click at [247, 114] on input "阿陳 電話: [PHONE_NUMBER]" at bounding box center [312, 110] width 172 height 23
type input "[PERSON_NAME]"
click at [345, 272] on button "預約" at bounding box center [352, 279] width 28 height 16
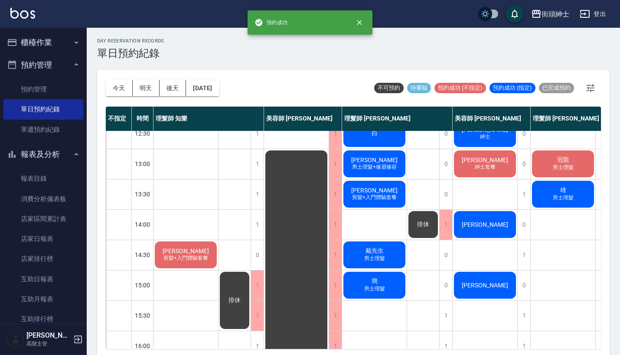
click at [486, 293] on div "[PERSON_NAME]" at bounding box center [485, 286] width 65 height 30
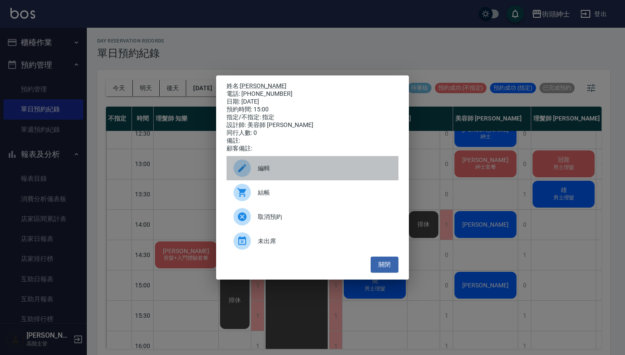
click at [285, 179] on div "編輯" at bounding box center [312, 168] width 172 height 24
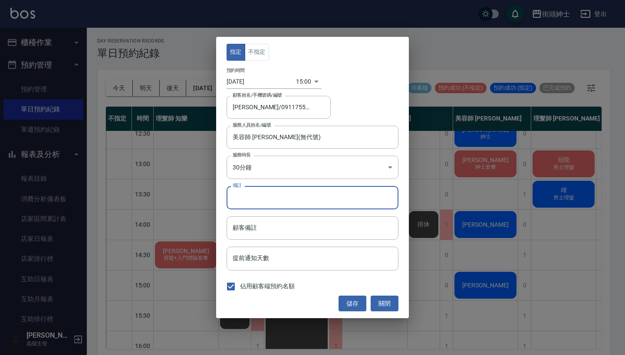
click at [272, 195] on input "備註" at bounding box center [312, 197] width 172 height 23
type input "入門"
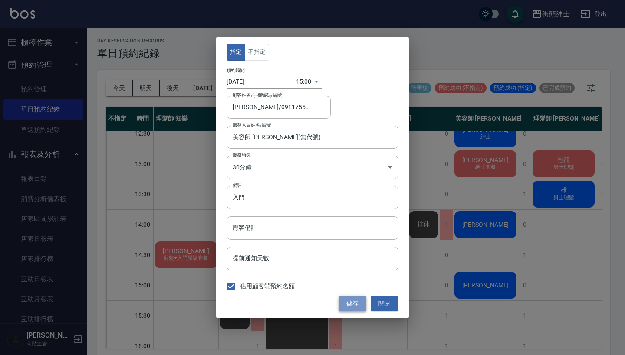
click at [354, 305] on button "儲存" at bounding box center [352, 304] width 28 height 16
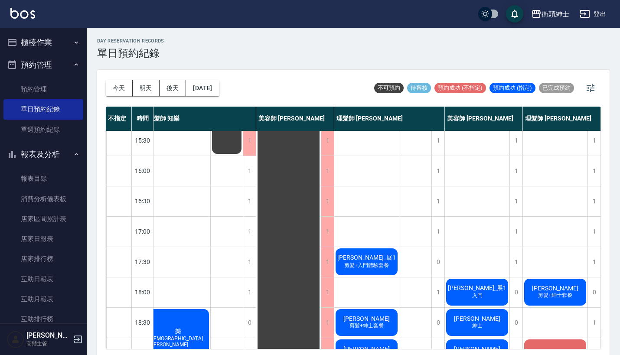
scroll to position [0, 0]
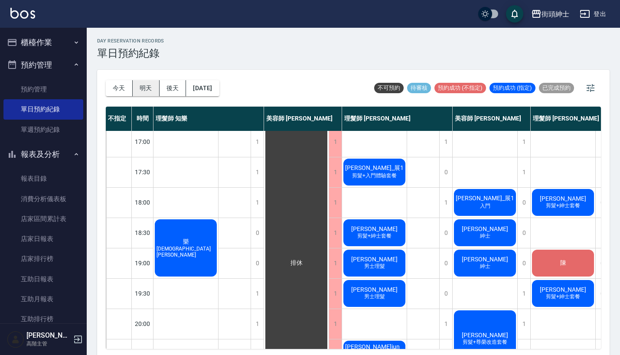
click at [151, 82] on button "明天" at bounding box center [146, 88] width 27 height 16
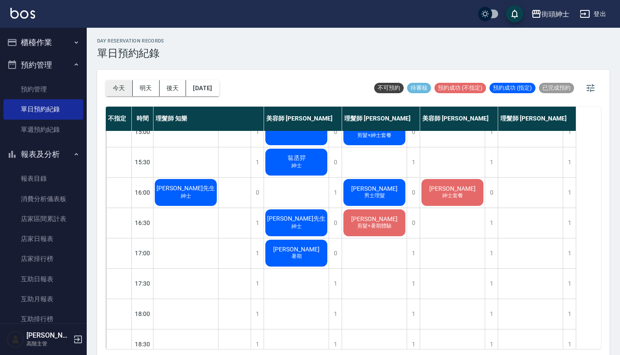
click at [124, 83] on button "今天" at bounding box center [119, 88] width 27 height 16
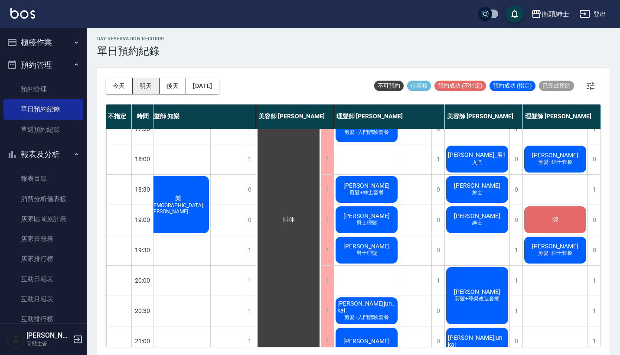
click at [146, 83] on button "明天" at bounding box center [146, 86] width 27 height 16
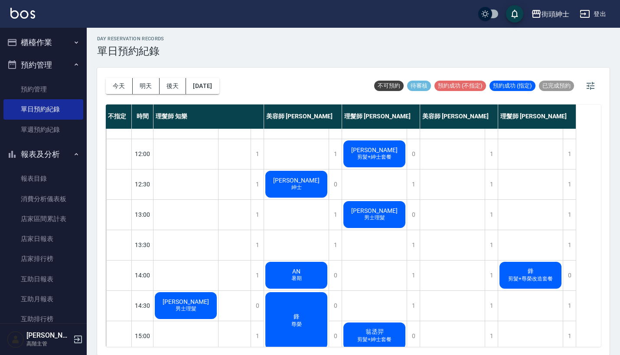
scroll to position [52, 0]
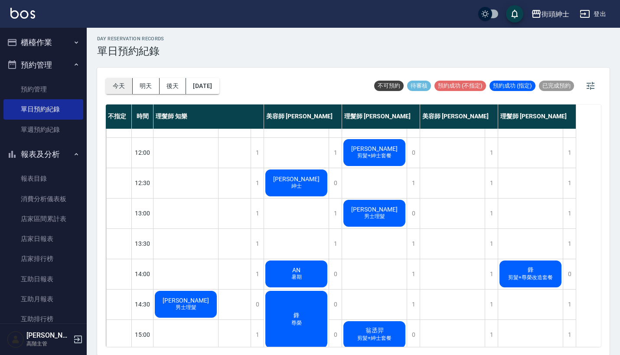
click at [122, 89] on button "今天" at bounding box center [119, 86] width 27 height 16
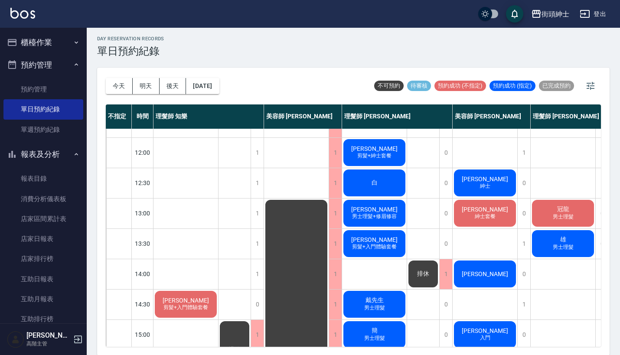
scroll to position [-5, 0]
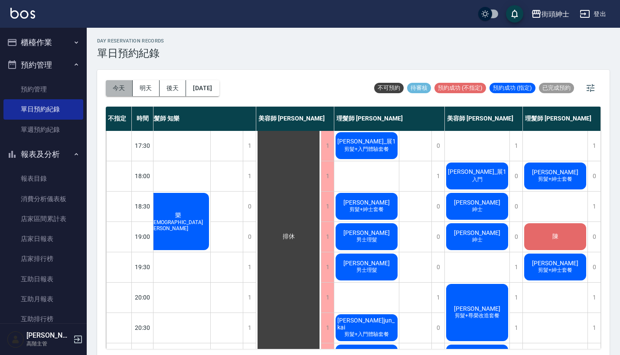
click at [113, 84] on button "今天" at bounding box center [119, 88] width 27 height 16
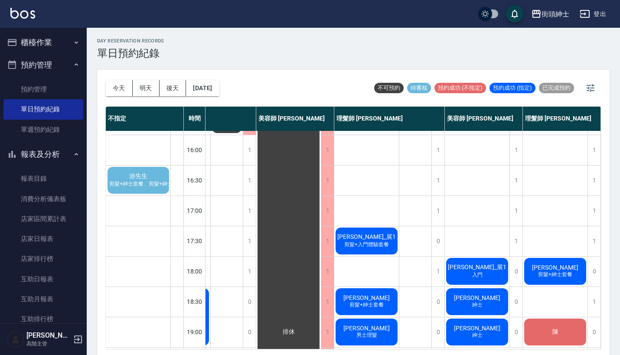
click at [155, 182] on span "剪髮+紳士套餐、剪髮+紳士套餐" at bounding box center [146, 183] width 77 height 7
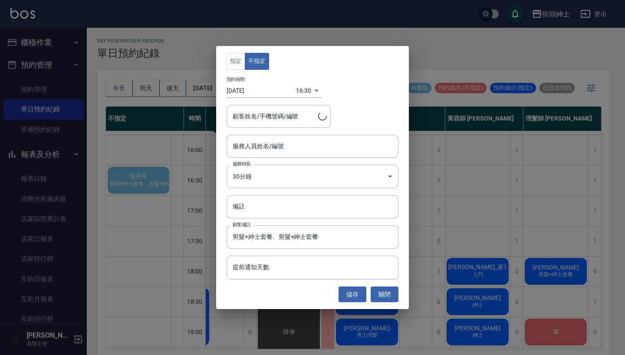
type input "游先生/0988769863"
click at [450, 160] on div "指定 不指定 預約時間 [DATE] 16:30 1756974600000 顧客姓名/手機號碼/編號 游先生/0988769863 顧客姓名/手機號碼/編號…" at bounding box center [312, 177] width 625 height 355
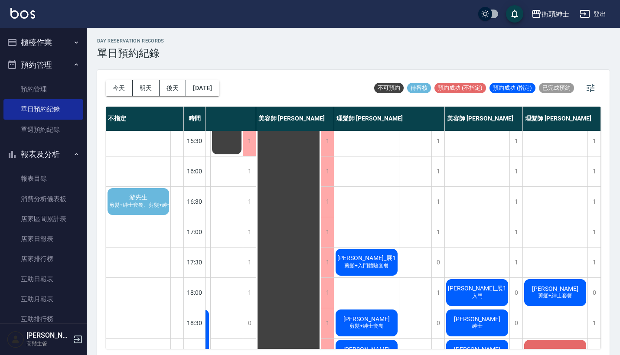
click at [150, 199] on div "游先生 剪髮+紳士套餐、剪髮+紳士套餐" at bounding box center [138, 202] width 64 height 30
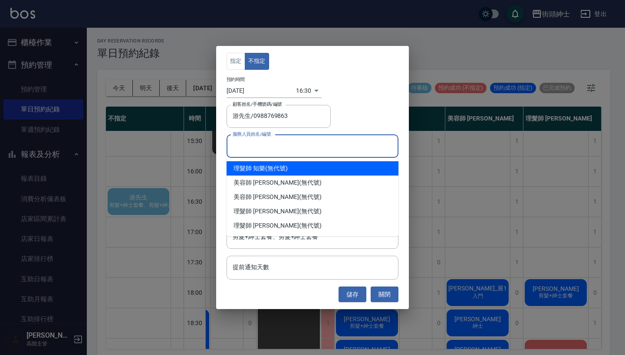
click at [301, 150] on input "服務人員姓名/編號" at bounding box center [312, 146] width 164 height 15
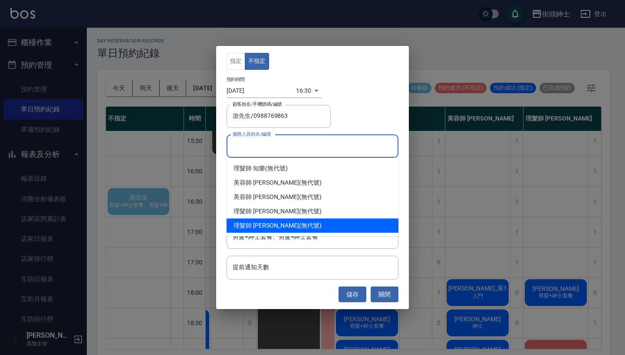
click at [274, 215] on div "理髮師 [PERSON_NAME] (無代號)" at bounding box center [312, 211] width 172 height 14
type input "理髮師 [PERSON_NAME](無代號)"
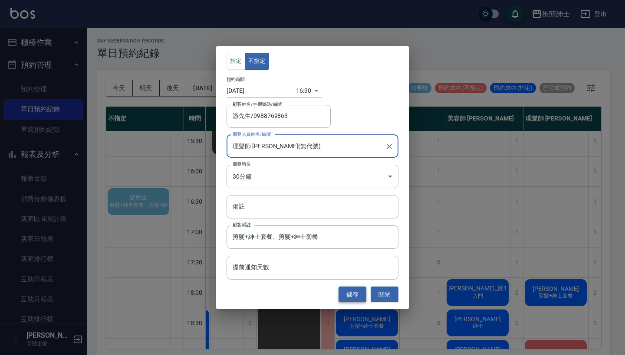
click at [348, 293] on button "儲存" at bounding box center [352, 295] width 28 height 16
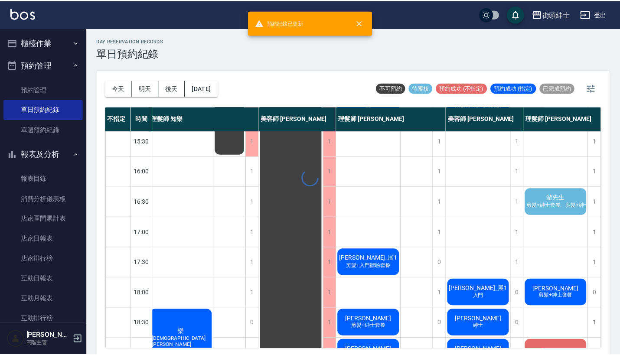
scroll to position [279, 8]
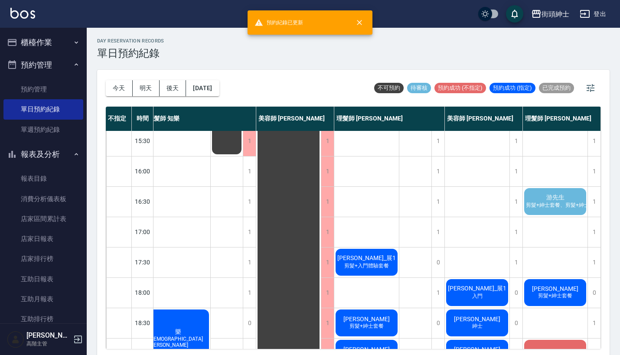
click at [545, 198] on span "游先生" at bounding box center [556, 198] width 22 height 8
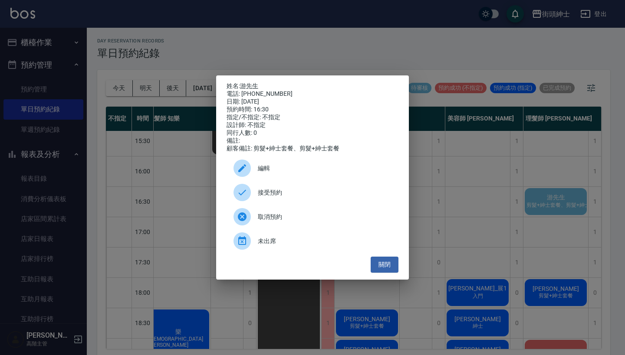
click at [286, 195] on span "接受預約" at bounding box center [325, 192] width 134 height 9
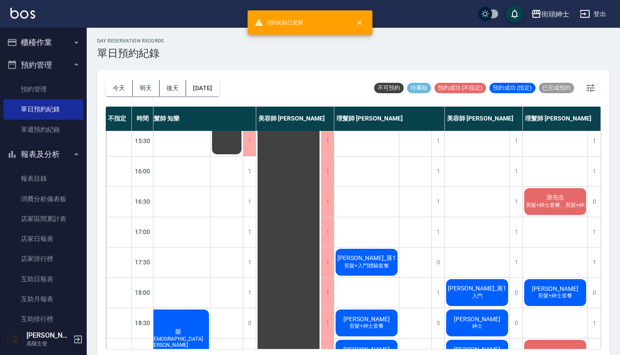
click at [555, 206] on span "剪髮+紳士套餐、剪髮+紳士套餐" at bounding box center [563, 205] width 77 height 7
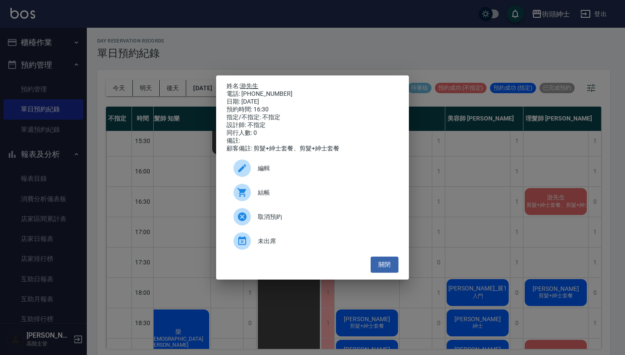
drag, startPoint x: 278, startPoint y: 91, endPoint x: 243, endPoint y: 85, distance: 36.0
click at [243, 85] on div "姓名: [PERSON_NAME]先生 電話: [PHONE_NUMBER] 日期: [DATE] 預約時間: 16:30 指定/不指定: 不指定 設計師: …" at bounding box center [312, 117] width 172 height 70
copy div "姓名: [PERSON_NAME]先生 電話: [PHONE_NUMBER]"
click at [463, 165] on div "姓名: [PERSON_NAME]先生 電話: [PHONE_NUMBER] 日期: [DATE] 預約時間: 16:30 指定/不指定: 不指定 設計師: …" at bounding box center [312, 177] width 625 height 355
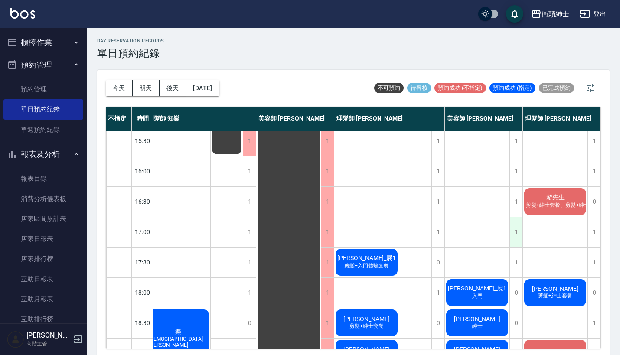
click at [517, 234] on div "1" at bounding box center [516, 232] width 13 height 30
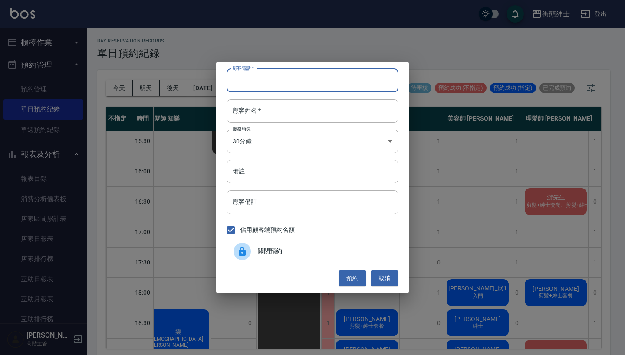
paste input "游先生 電話: [PHONE_NUMBER]"
type input "游先生 電話: [PHONE_NUMBER]"
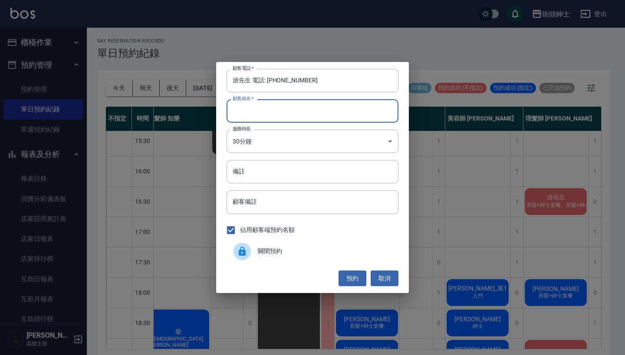
paste input "游先生 電話: [PHONE_NUMBER]"
type input "游先生 電話: [PHONE_NUMBER]"
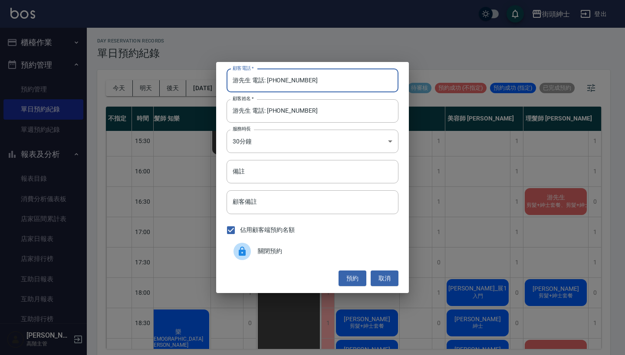
drag, startPoint x: 266, startPoint y: 82, endPoint x: 210, endPoint y: 72, distance: 55.9
click at [213, 72] on div "顧客電話   * 游先生 電話: [PHONE_NUMBER] 顧客電話   * 顧客姓名   * [PERSON_NAME]先生 電話: [PHONE_NU…" at bounding box center [312, 177] width 625 height 355
type input "0988769863"
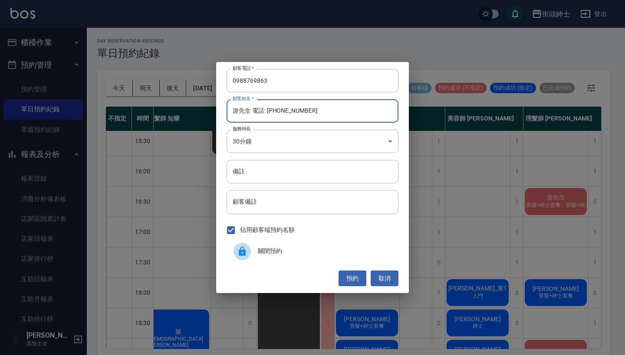
drag, startPoint x: 318, startPoint y: 117, endPoint x: 251, endPoint y: 109, distance: 67.7
click at [251, 109] on input "游先生 電話: [PHONE_NUMBER]" at bounding box center [312, 110] width 172 height 23
type input "游先生"
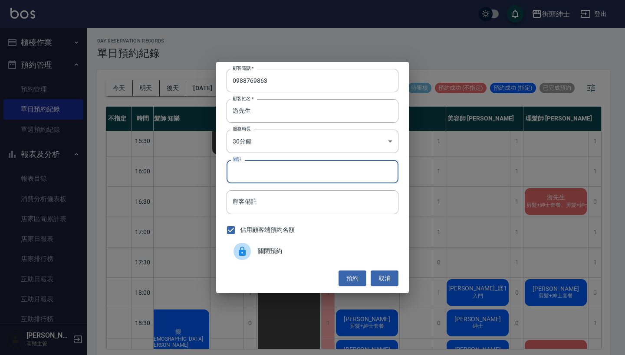
click at [271, 163] on input "備註" at bounding box center [312, 171] width 172 height 23
type input "g"
type input "紳士"
click at [350, 275] on button "預約" at bounding box center [352, 279] width 28 height 16
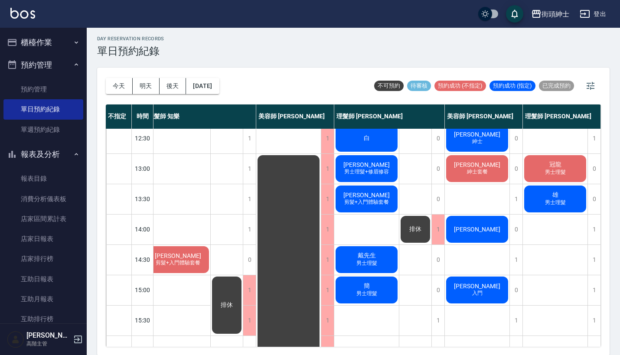
scroll to position [96, 12]
